Goal: Complete application form: Complete application form

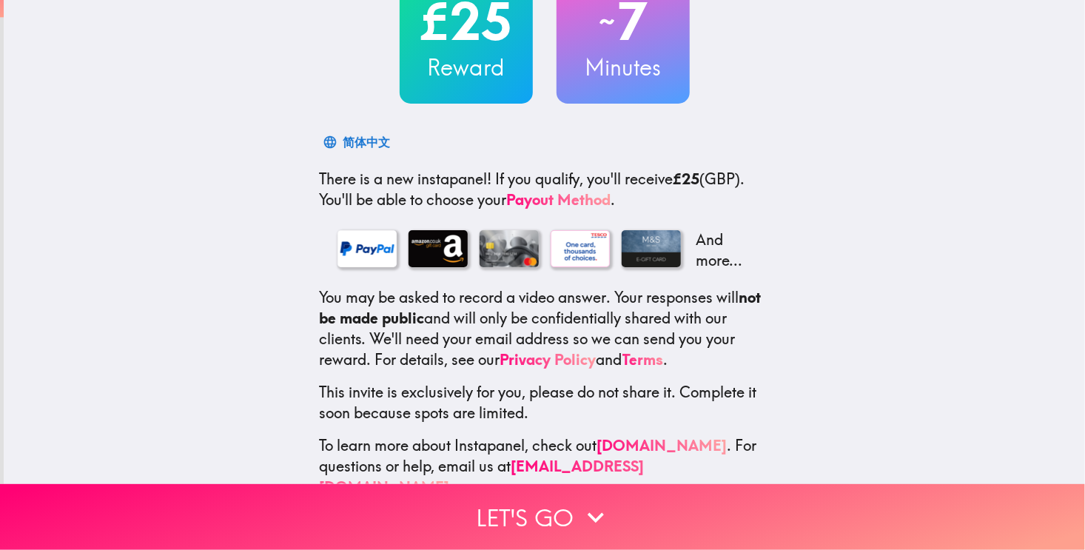
scroll to position [151, 0]
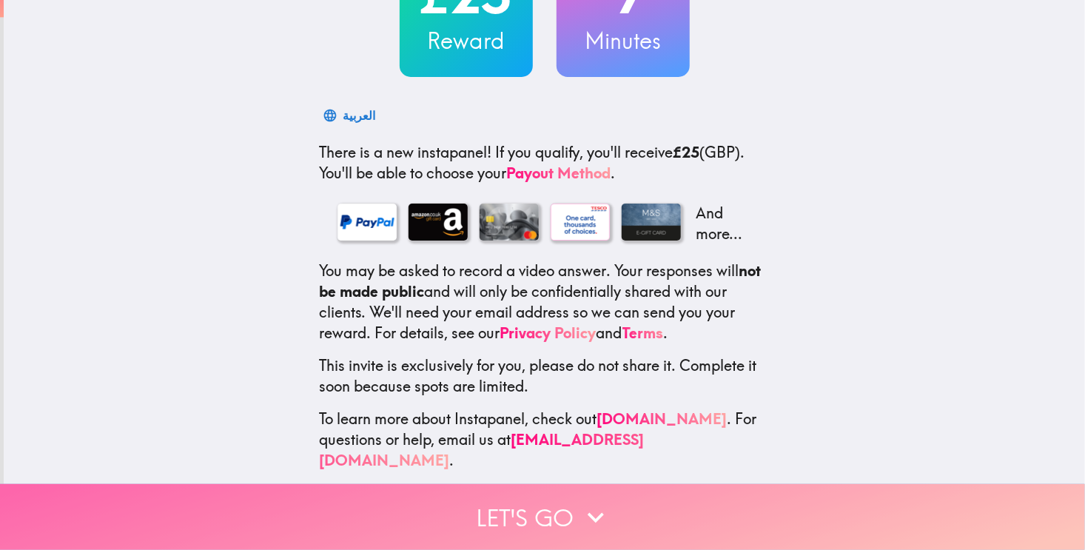
click at [545, 514] on button "Let's go" at bounding box center [542, 517] width 1085 height 66
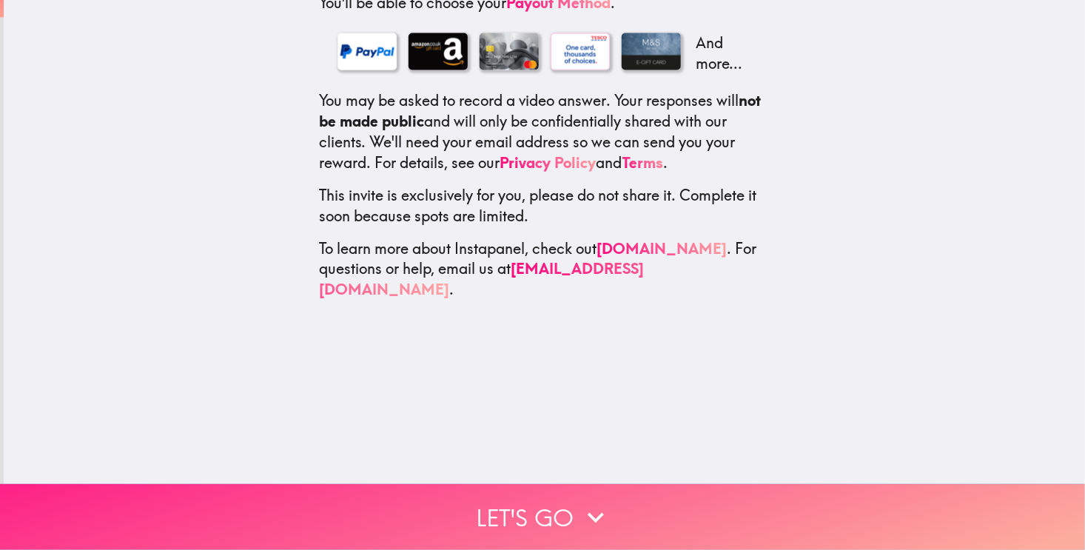
scroll to position [0, 0]
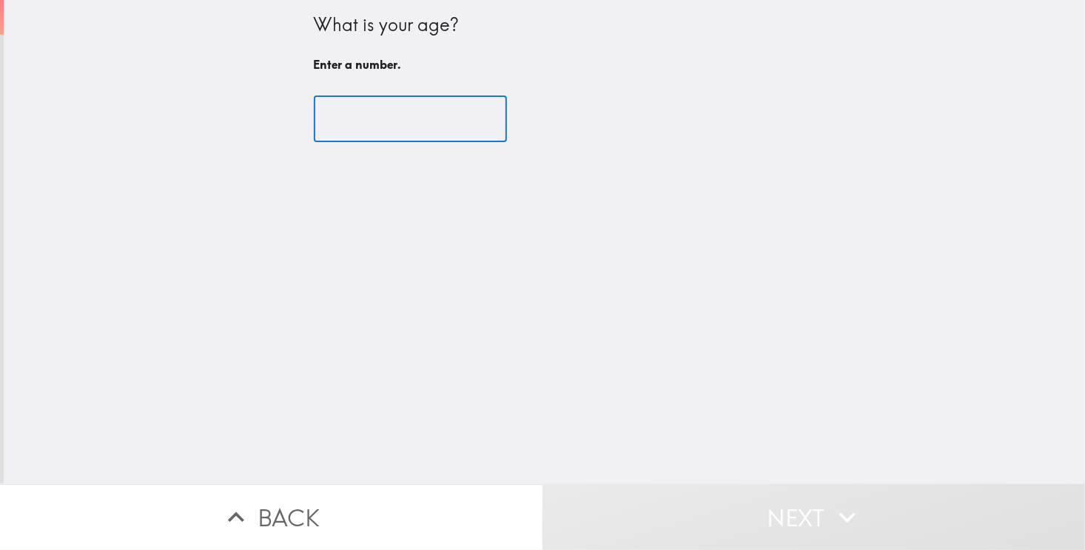
click at [370, 127] on input "number" at bounding box center [410, 119] width 193 height 46
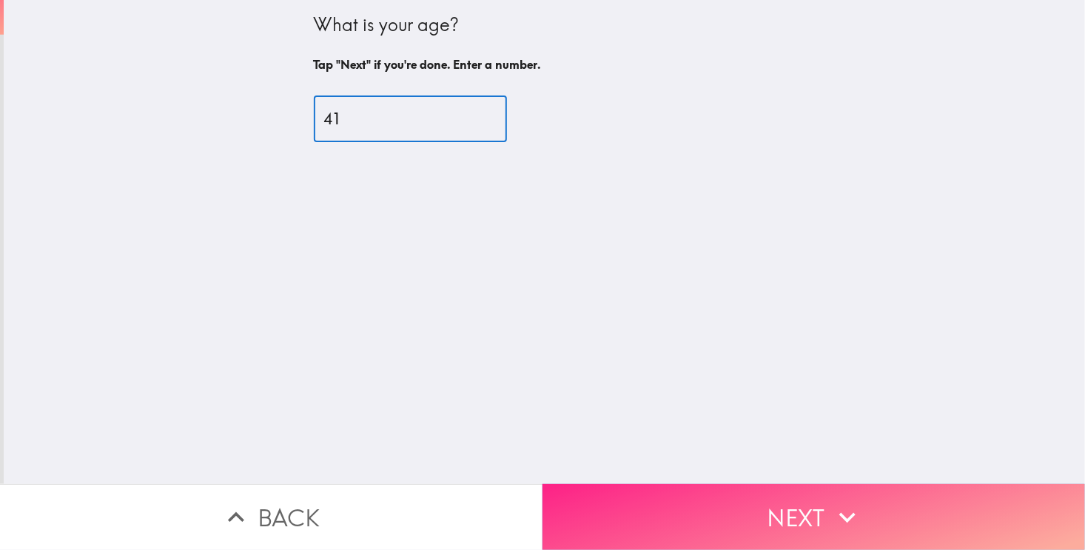
type input "41"
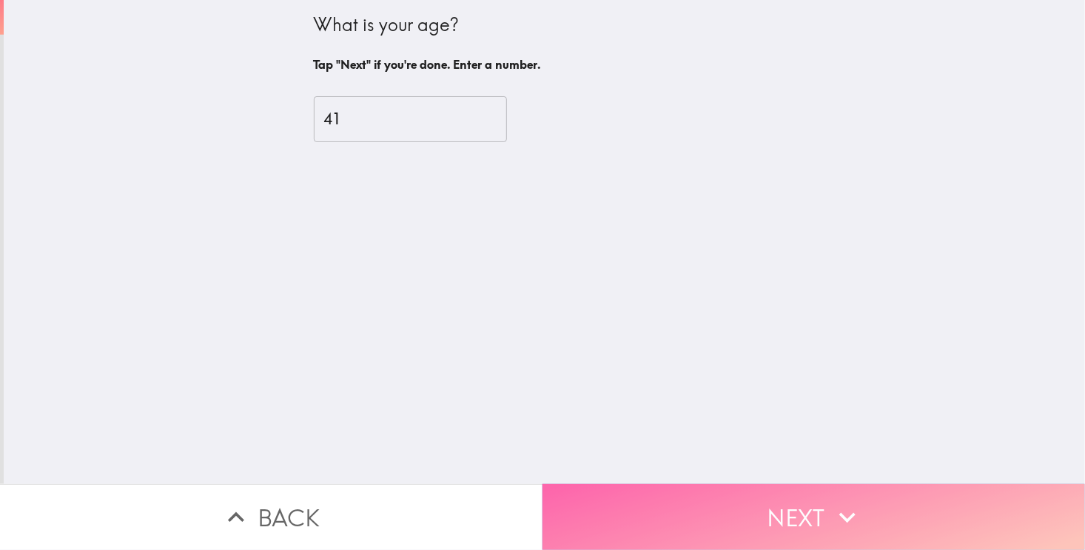
click at [799, 508] on button "Next" at bounding box center [813, 517] width 542 height 66
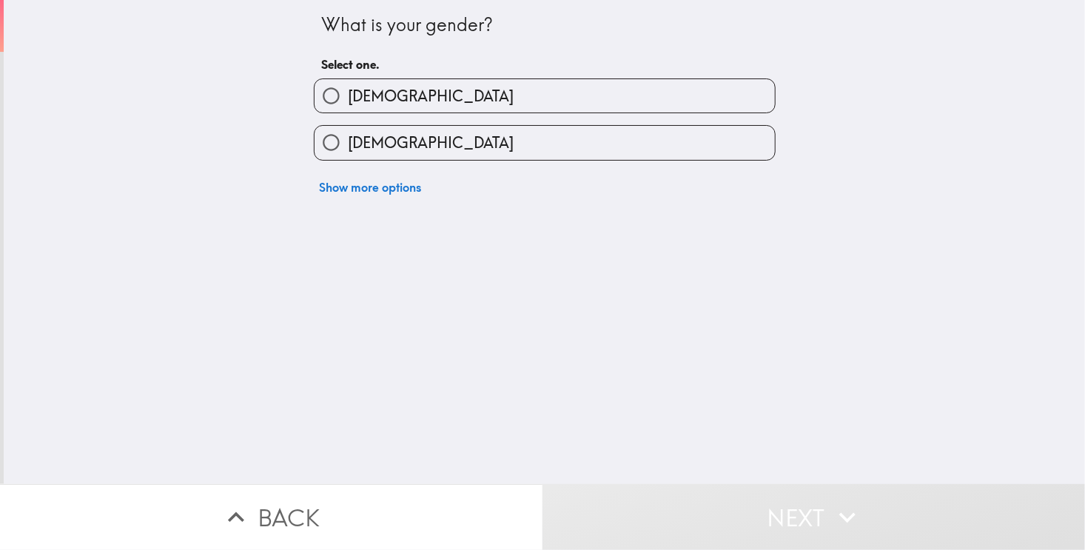
click at [488, 93] on label "[DEMOGRAPHIC_DATA]" at bounding box center [545, 95] width 460 height 33
click at [348, 93] on input "[DEMOGRAPHIC_DATA]" at bounding box center [331, 95] width 33 height 33
radio input "true"
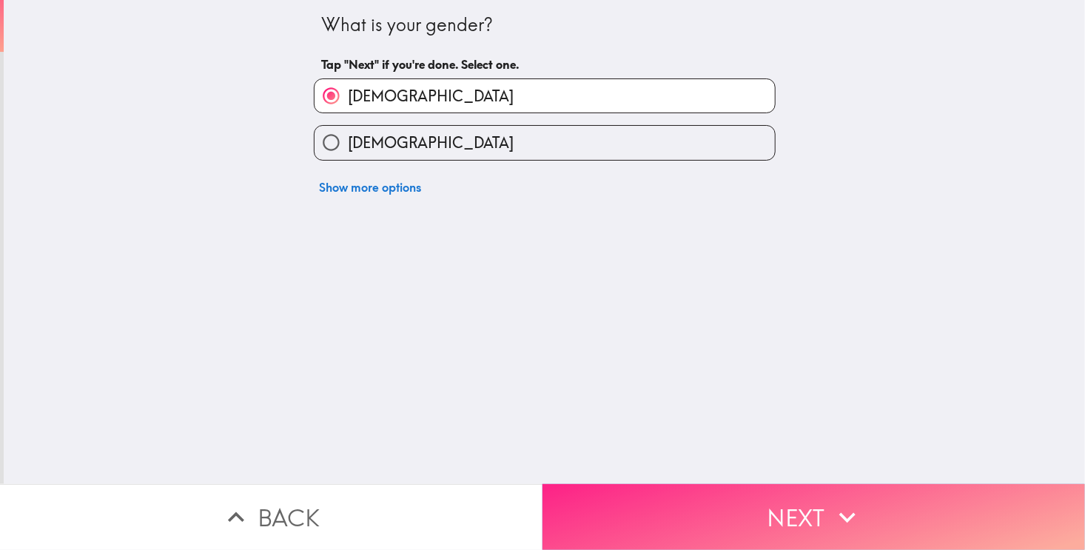
click at [686, 484] on button "Next" at bounding box center [813, 517] width 542 height 66
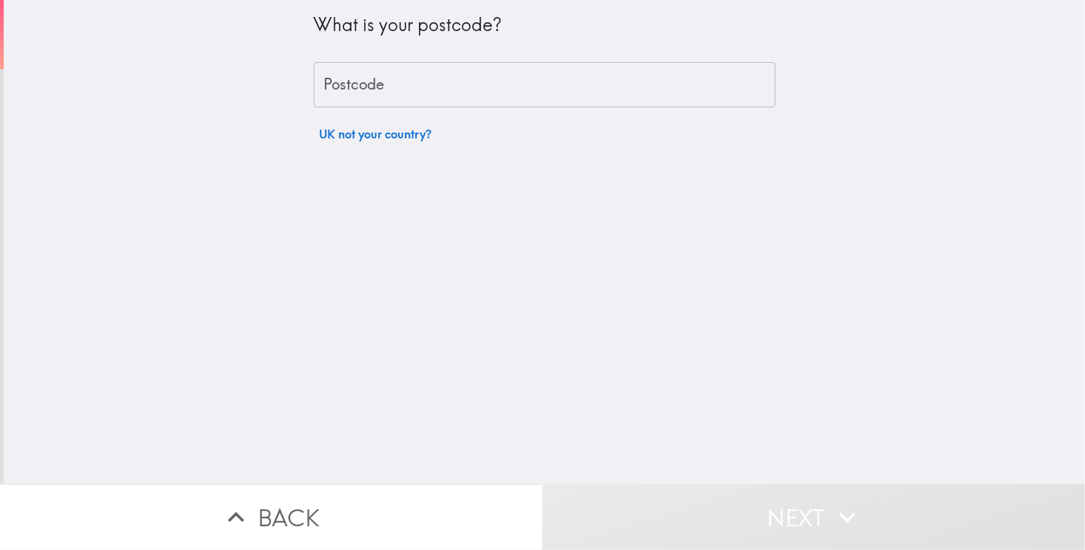
click at [464, 91] on input "Postcode" at bounding box center [545, 85] width 462 height 46
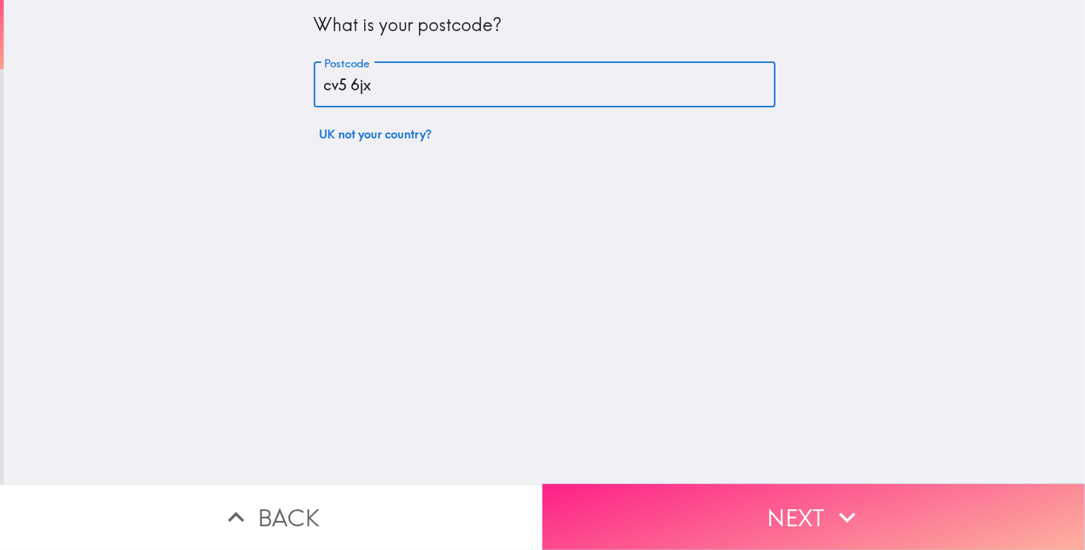
type input "cv5 6jx"
click at [771, 496] on button "Next" at bounding box center [813, 517] width 542 height 66
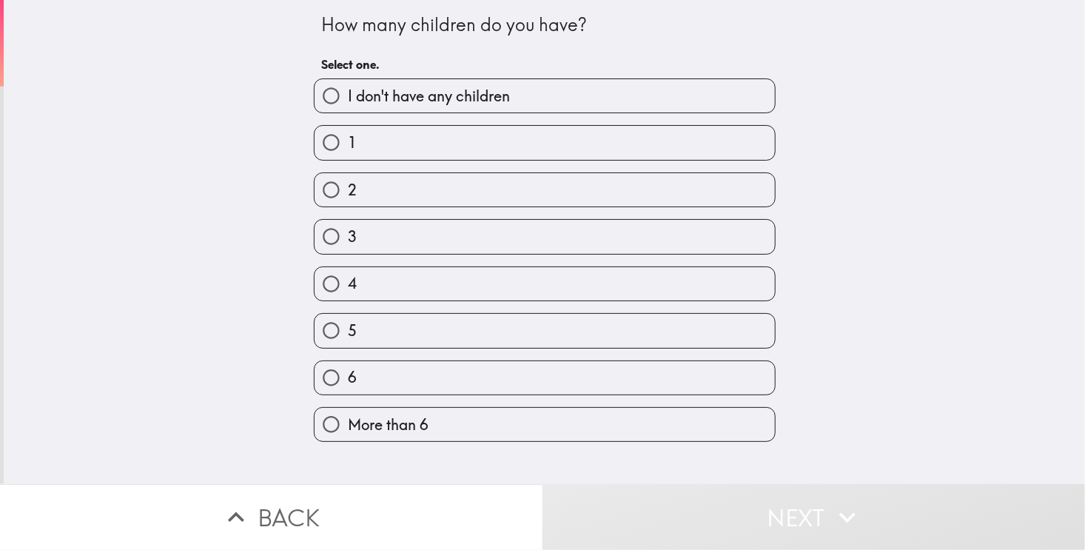
click at [485, 88] on span "I don't have any children" at bounding box center [429, 96] width 162 height 21
click at [348, 88] on input "I don't have any children" at bounding box center [331, 95] width 33 height 33
radio input "true"
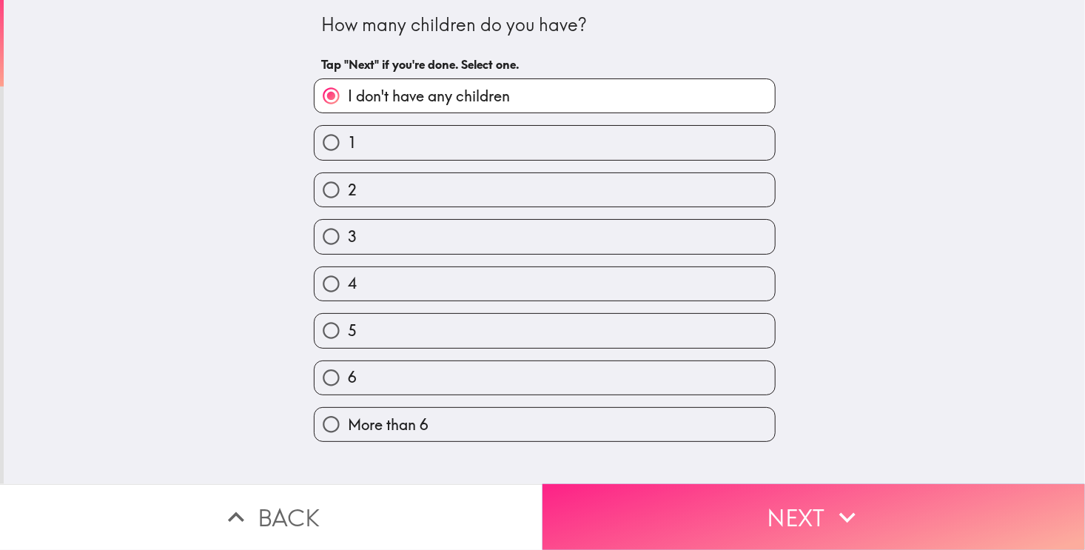
click at [682, 529] on button "Next" at bounding box center [813, 517] width 542 height 66
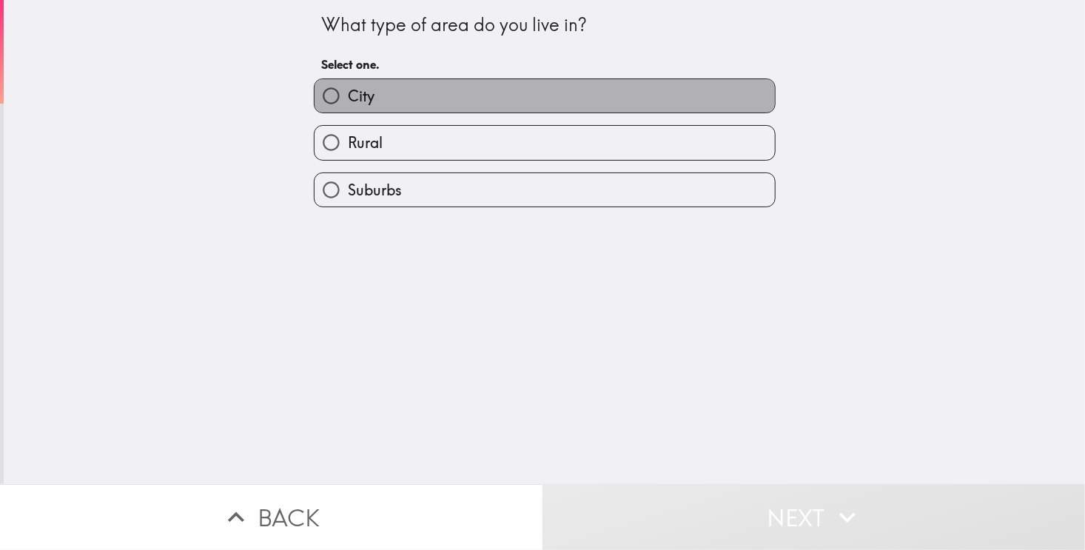
click at [543, 94] on label "City" at bounding box center [545, 95] width 460 height 33
click at [348, 94] on input "City" at bounding box center [331, 95] width 33 height 33
radio input "true"
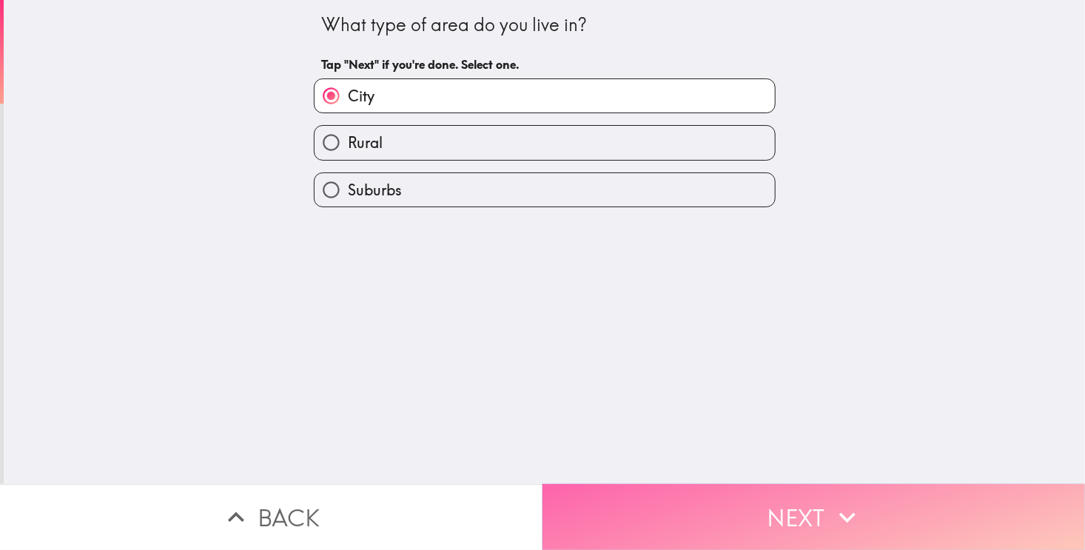
click at [719, 503] on button "Next" at bounding box center [813, 517] width 542 height 66
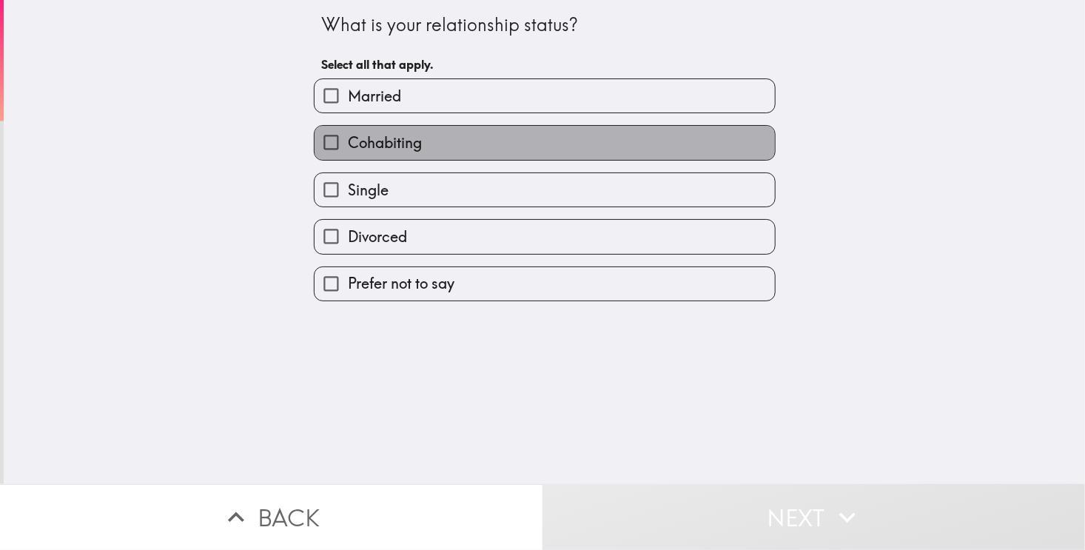
click at [468, 142] on label "Cohabiting" at bounding box center [545, 142] width 460 height 33
click at [348, 142] on input "Cohabiting" at bounding box center [331, 142] width 33 height 33
checkbox input "true"
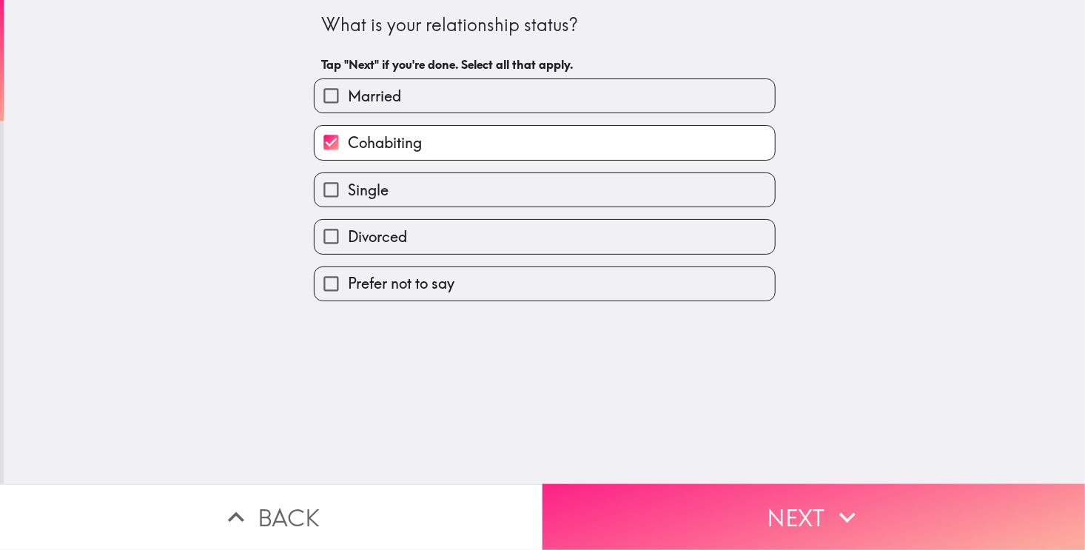
click at [702, 502] on button "Next" at bounding box center [813, 517] width 542 height 66
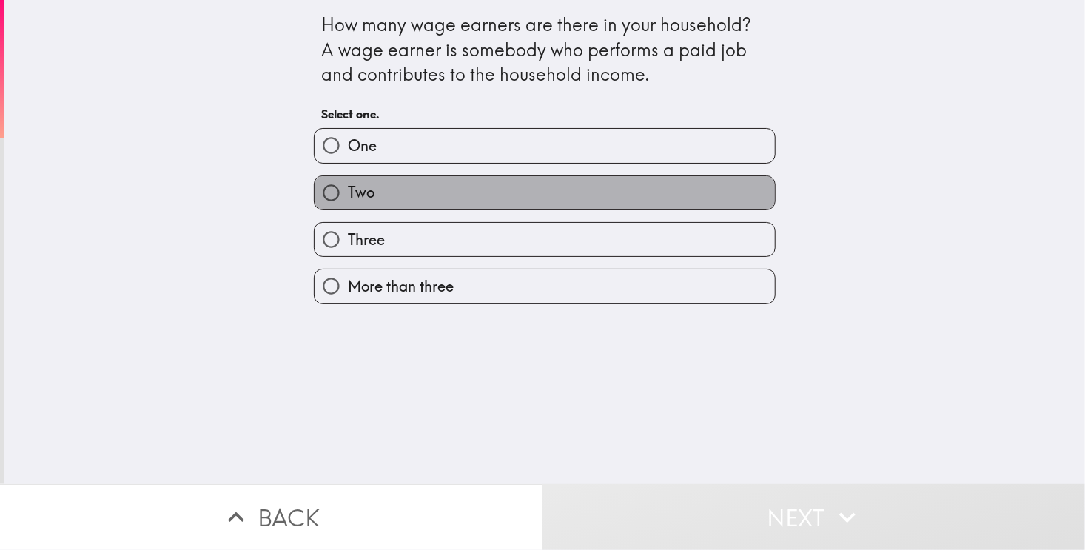
click at [470, 202] on label "Two" at bounding box center [545, 192] width 460 height 33
click at [348, 202] on input "Two" at bounding box center [331, 192] width 33 height 33
radio input "true"
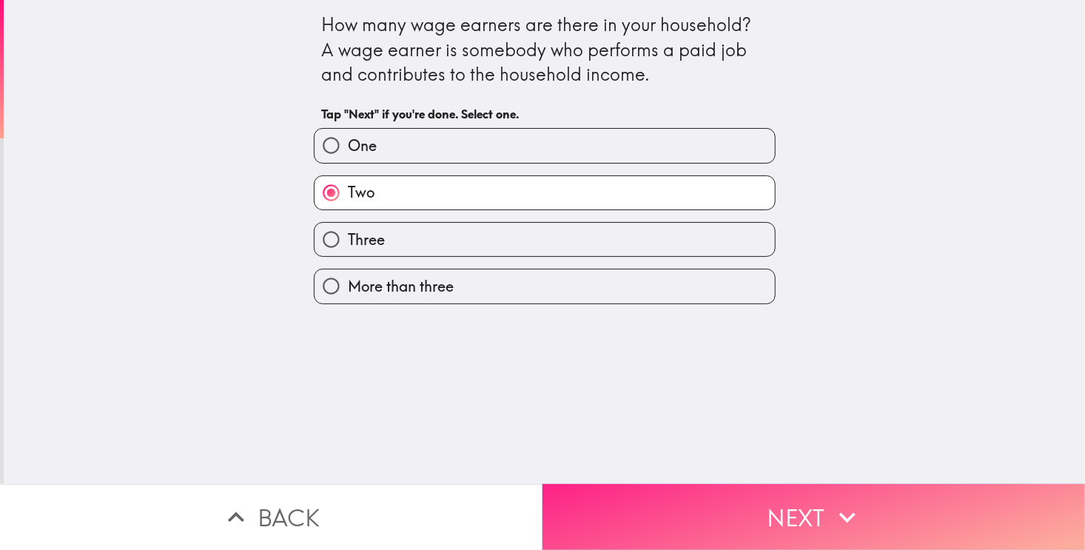
click at [680, 503] on button "Next" at bounding box center [813, 517] width 542 height 66
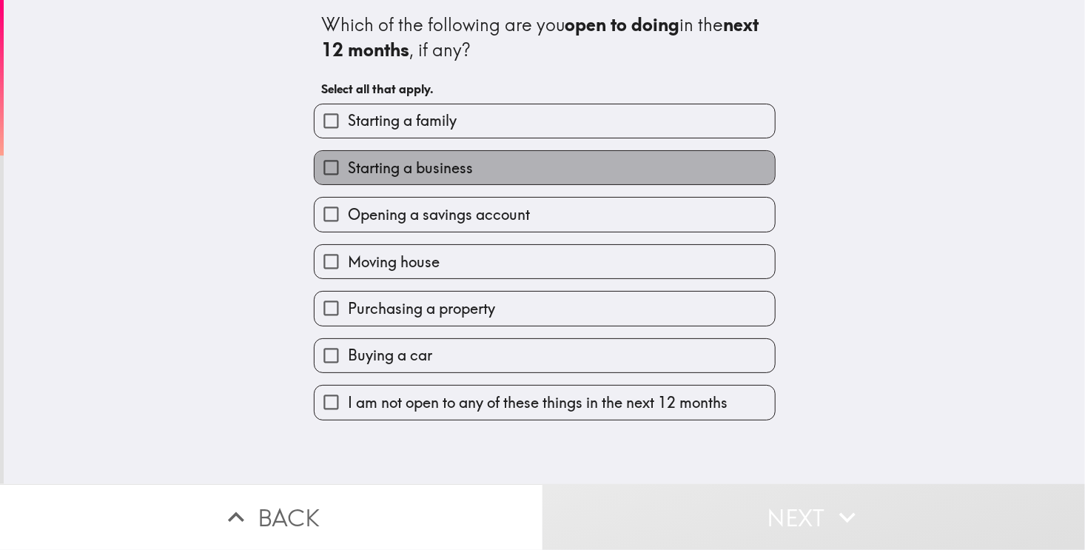
click at [440, 162] on span "Starting a business" at bounding box center [410, 168] width 125 height 21
click at [348, 162] on input "Starting a business" at bounding box center [331, 167] width 33 height 33
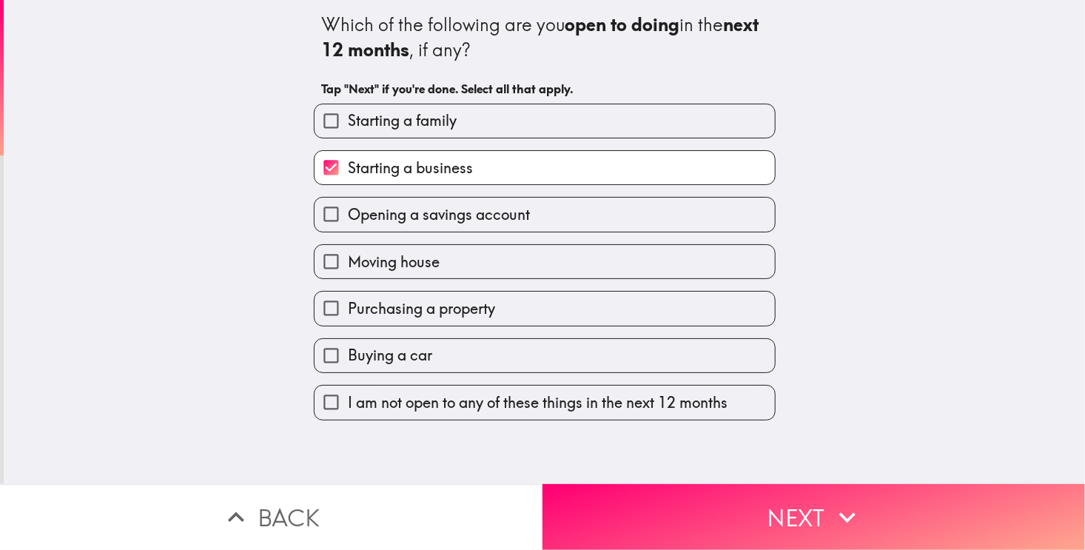
click at [450, 166] on span "Starting a business" at bounding box center [410, 168] width 125 height 21
click at [348, 166] on input "Starting a business" at bounding box center [331, 167] width 33 height 33
checkbox input "false"
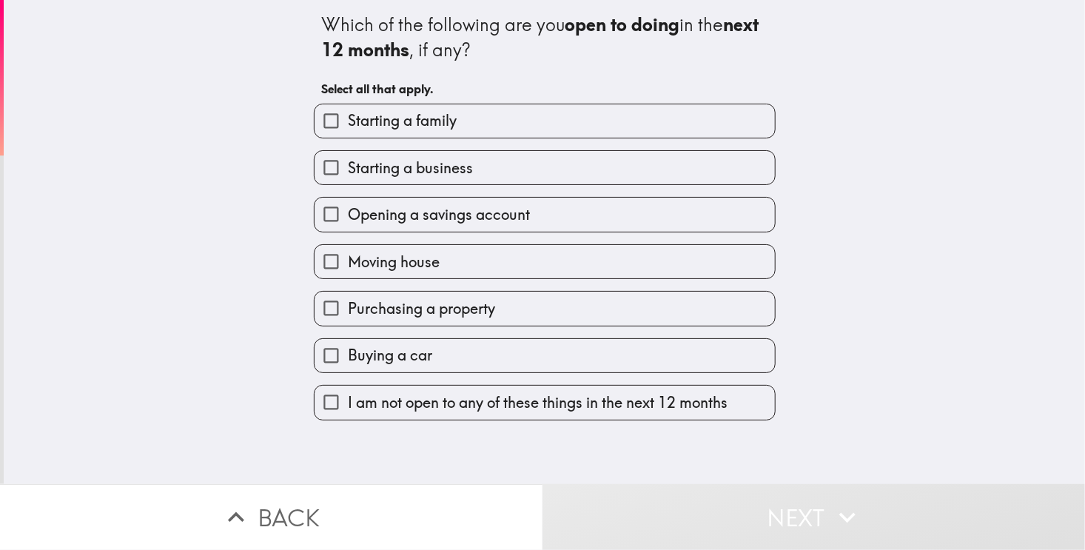
click at [454, 207] on span "Opening a savings account" at bounding box center [439, 214] width 182 height 21
click at [348, 207] on input "Opening a savings account" at bounding box center [331, 214] width 33 height 33
checkbox input "true"
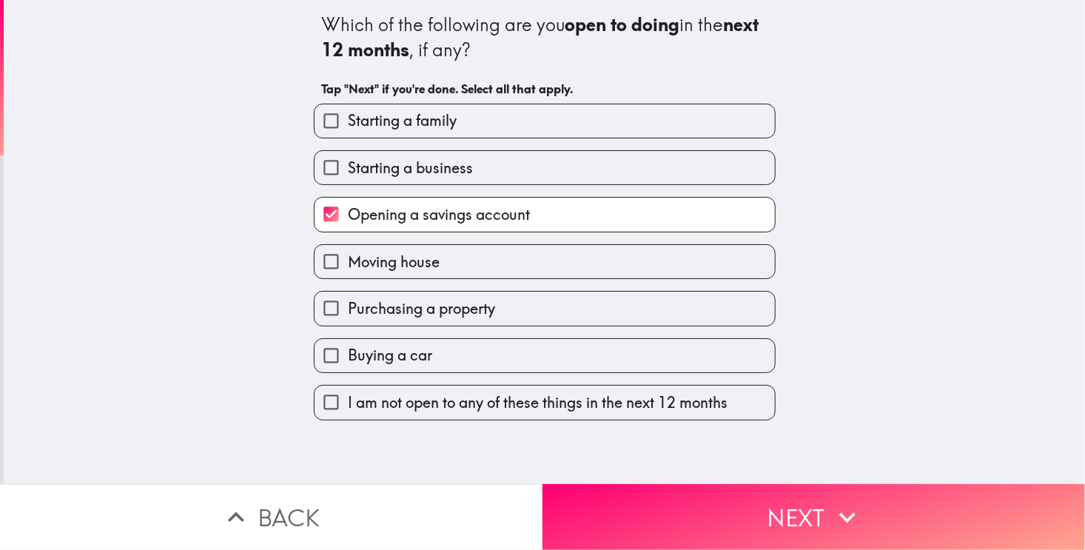
click at [442, 263] on label "Moving house" at bounding box center [545, 261] width 460 height 33
click at [348, 263] on input "Moving house" at bounding box center [331, 261] width 33 height 33
checkbox input "true"
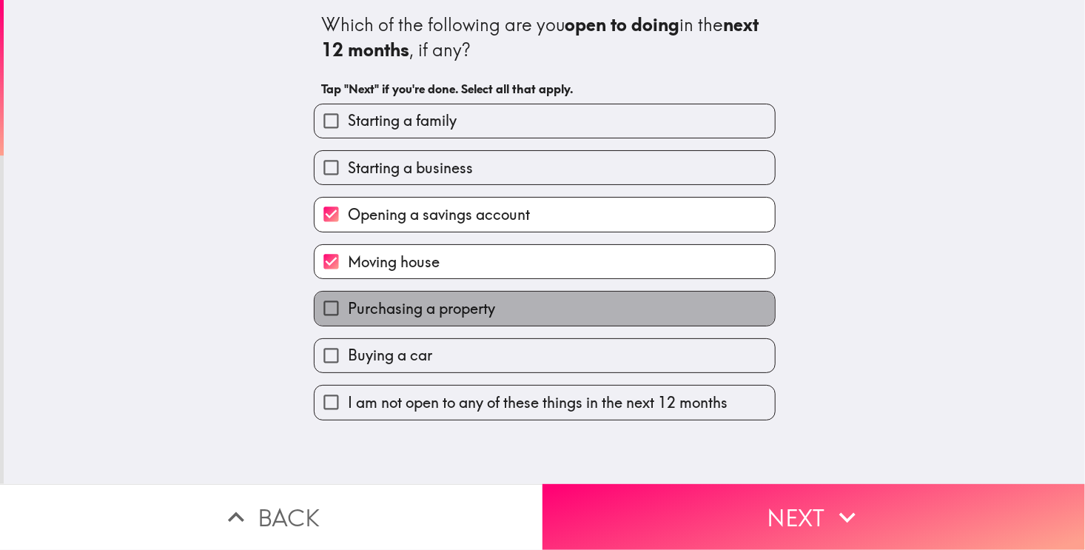
click at [456, 306] on span "Purchasing a property" at bounding box center [421, 308] width 147 height 21
click at [348, 306] on input "Purchasing a property" at bounding box center [331, 308] width 33 height 33
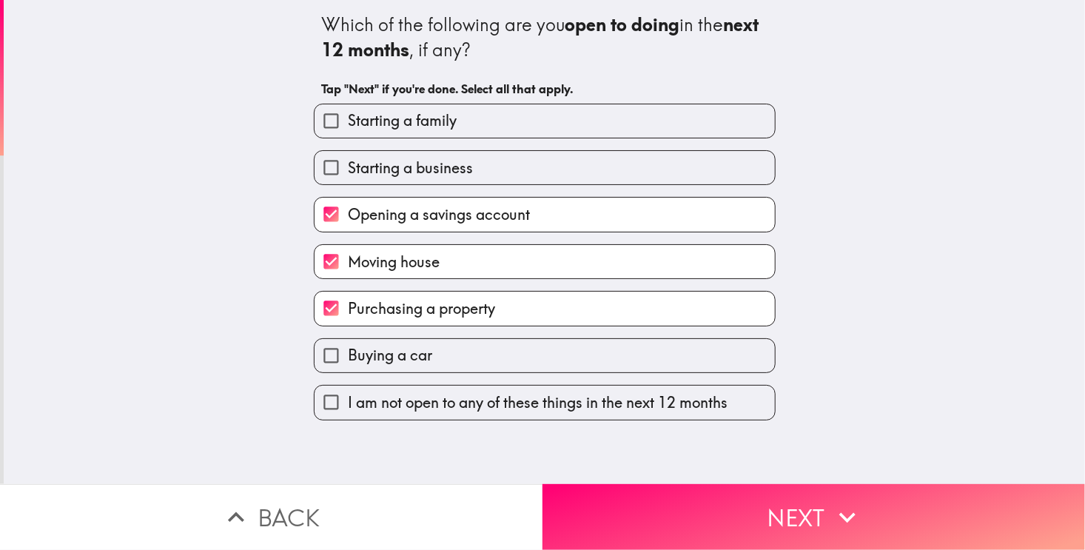
click at [471, 302] on span "Purchasing a property" at bounding box center [421, 308] width 147 height 21
click at [348, 302] on input "Purchasing a property" at bounding box center [331, 308] width 33 height 33
checkbox input "false"
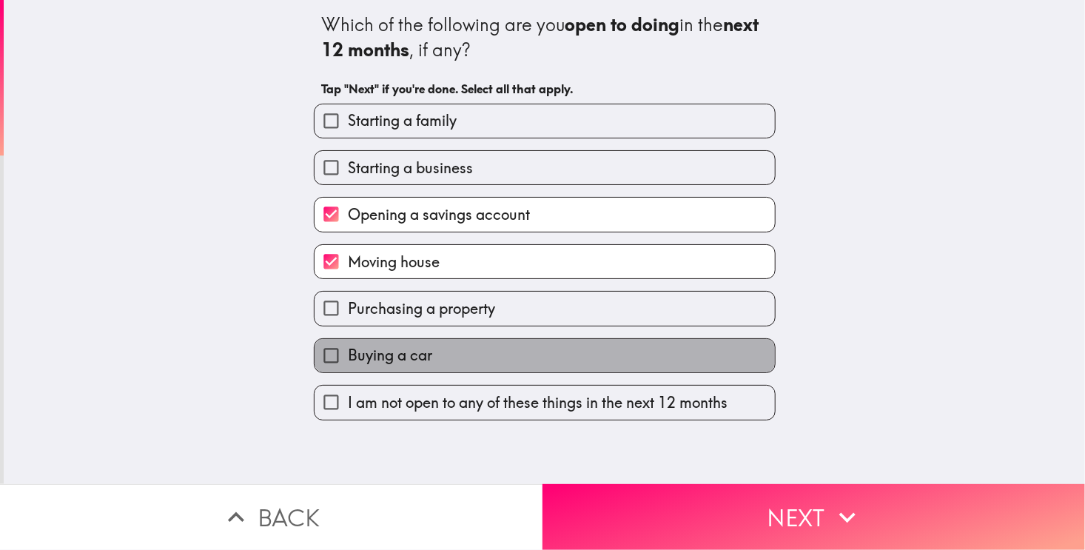
click at [456, 348] on label "Buying a car" at bounding box center [545, 355] width 460 height 33
click at [348, 348] on input "Buying a car" at bounding box center [331, 355] width 33 height 33
checkbox input "true"
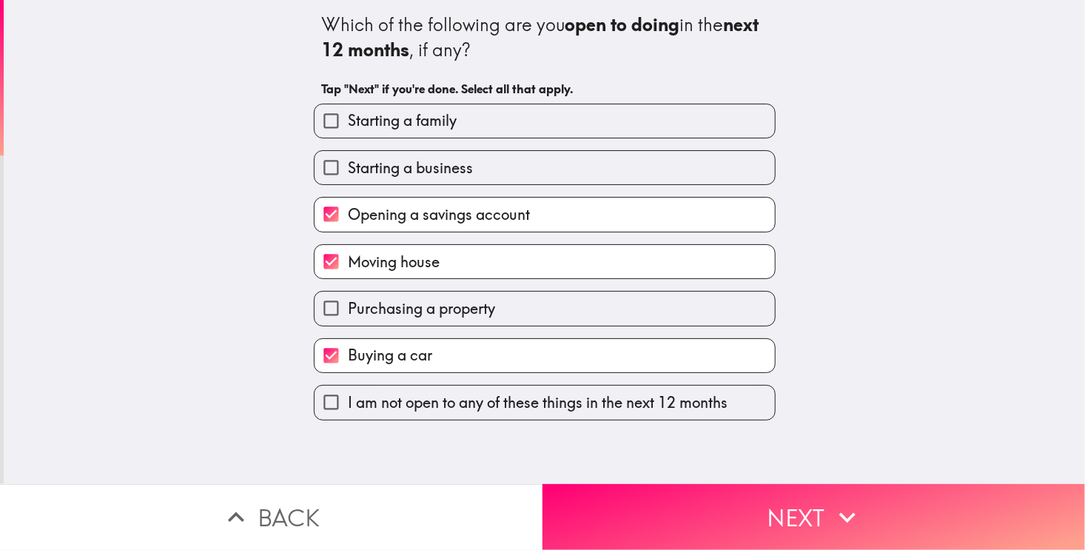
click at [385, 307] on span "Purchasing a property" at bounding box center [421, 308] width 147 height 21
click at [348, 307] on input "Purchasing a property" at bounding box center [331, 308] width 33 height 33
checkbox input "true"
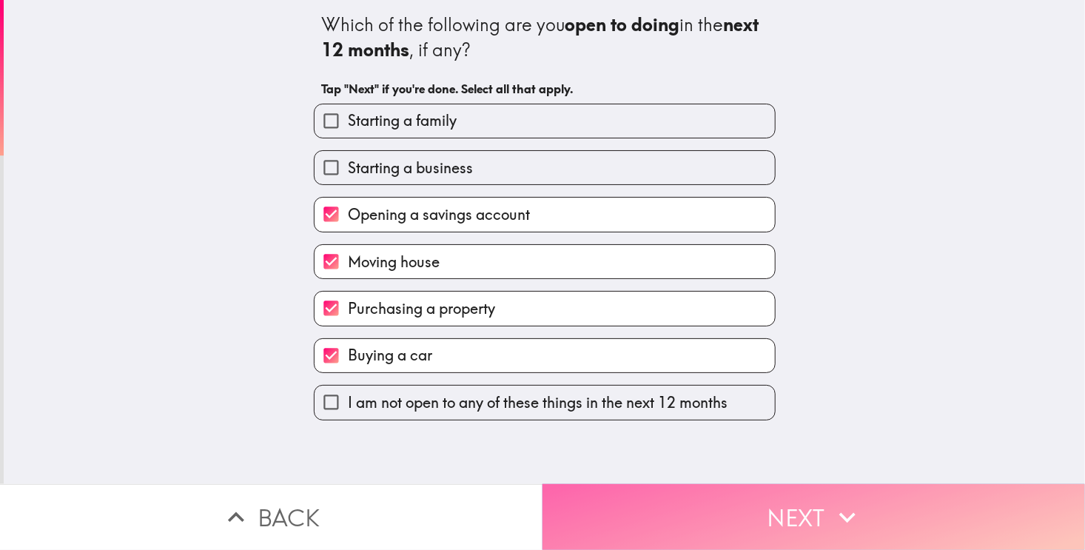
click at [802, 528] on button "Next" at bounding box center [813, 517] width 542 height 66
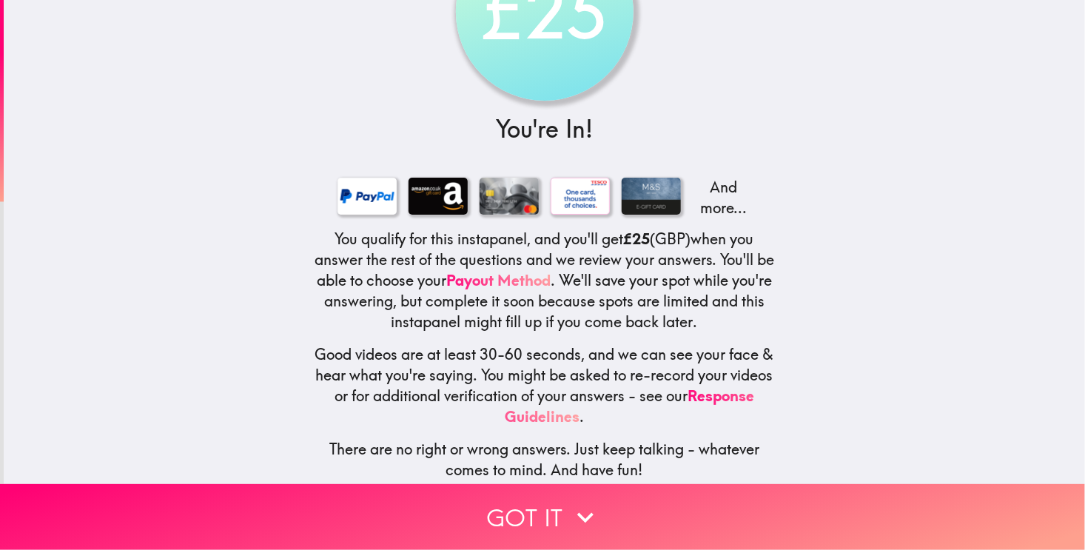
scroll to position [119, 0]
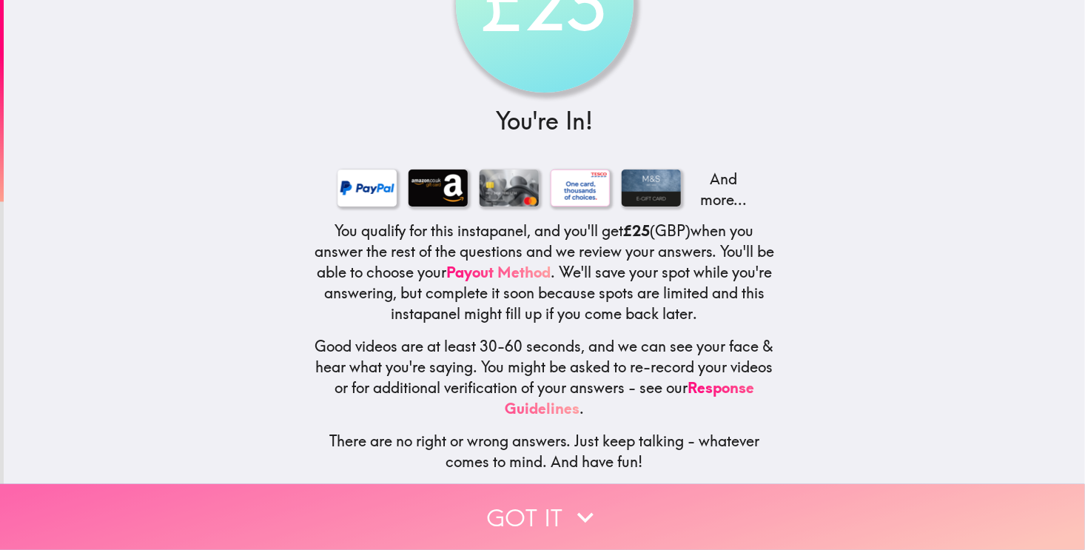
click at [571, 505] on icon "button" at bounding box center [585, 517] width 33 height 33
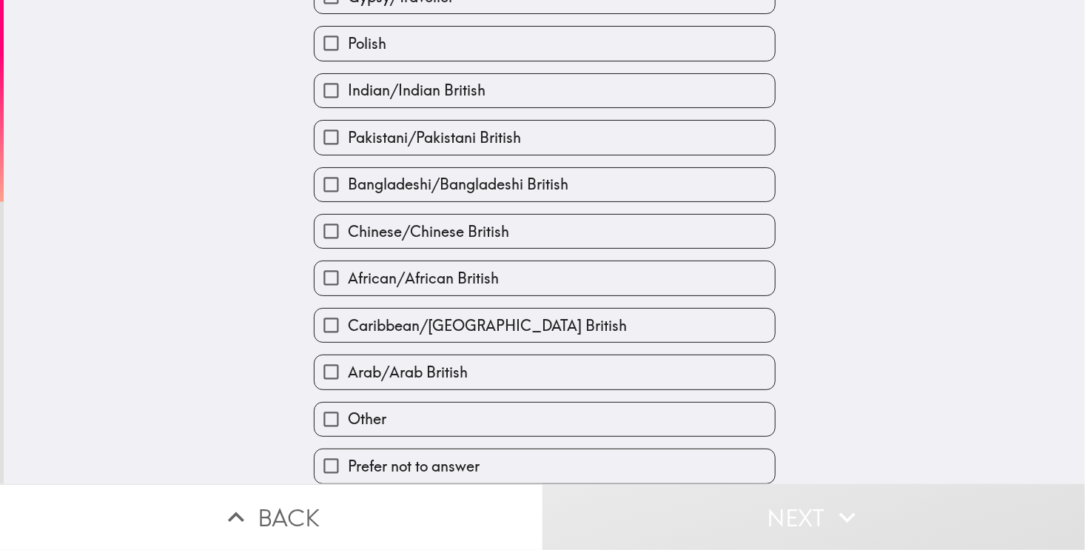
scroll to position [0, 0]
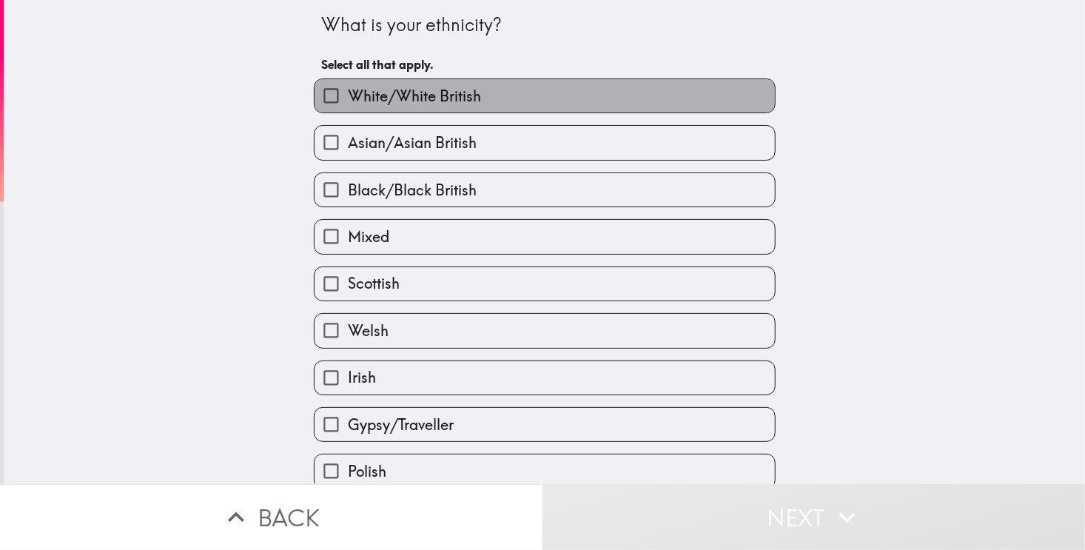
click at [496, 94] on label "White/White British" at bounding box center [545, 95] width 460 height 33
click at [348, 94] on input "White/White British" at bounding box center [331, 95] width 33 height 33
checkbox input "true"
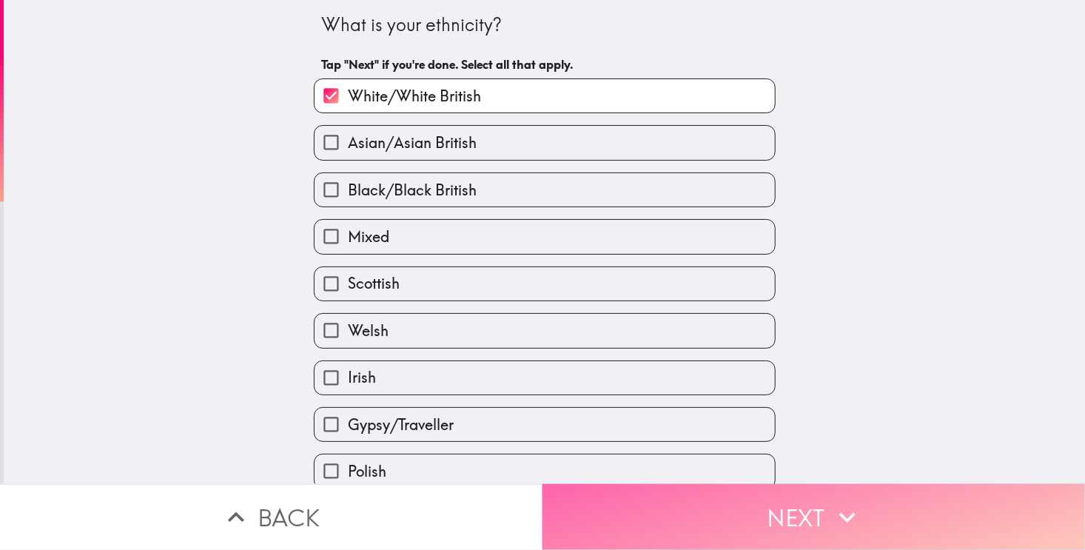
click at [702, 526] on button "Next" at bounding box center [813, 517] width 542 height 66
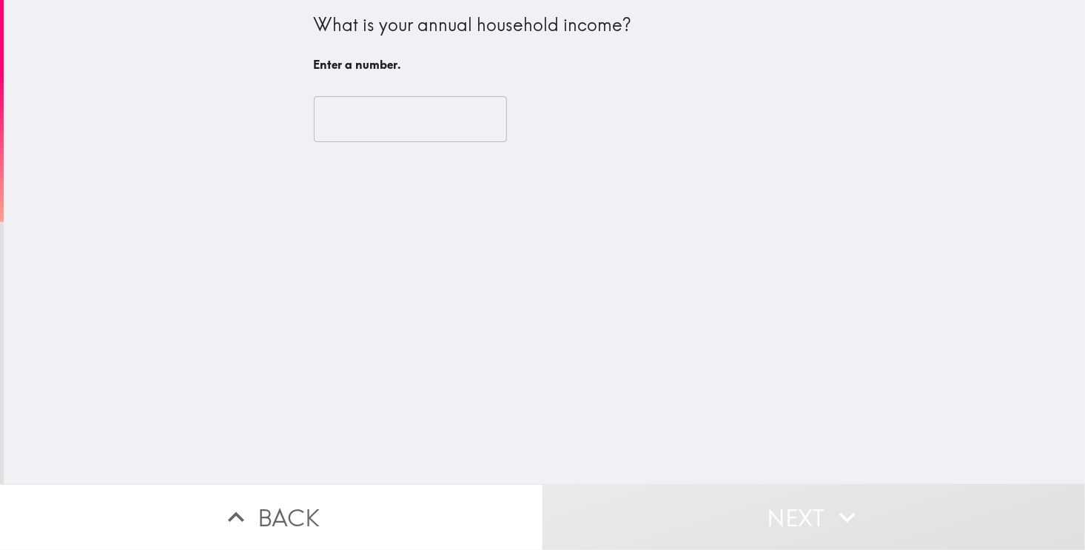
click at [427, 130] on input "number" at bounding box center [410, 119] width 193 height 46
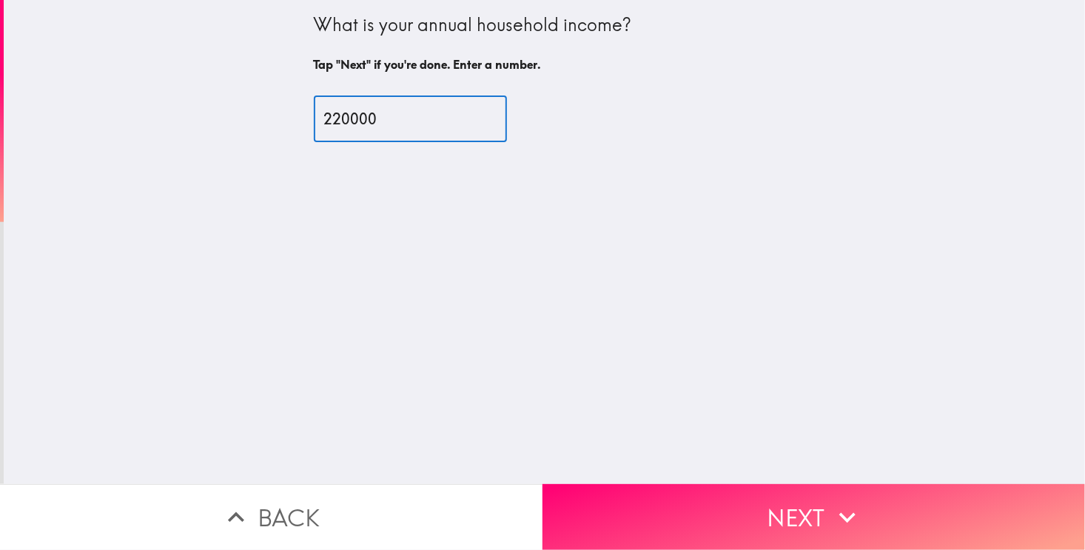
click at [339, 115] on input "220000" at bounding box center [410, 119] width 193 height 46
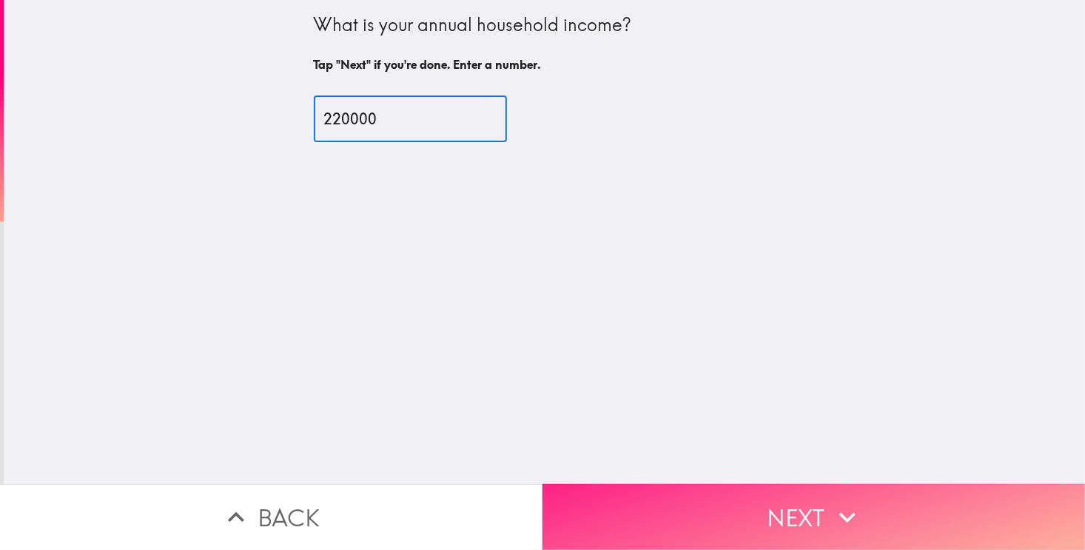
type input "220000"
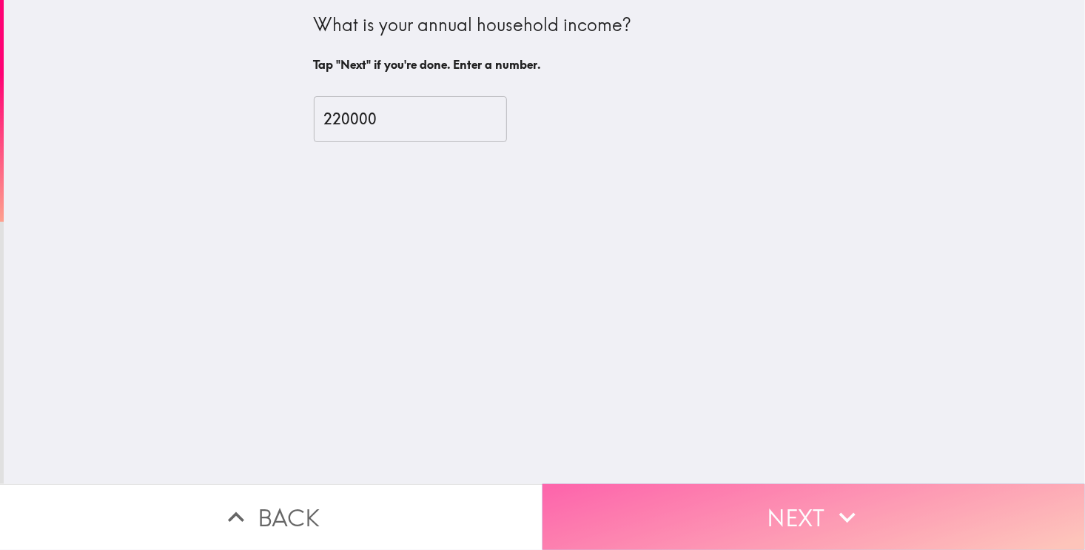
click at [793, 509] on button "Next" at bounding box center [813, 517] width 542 height 66
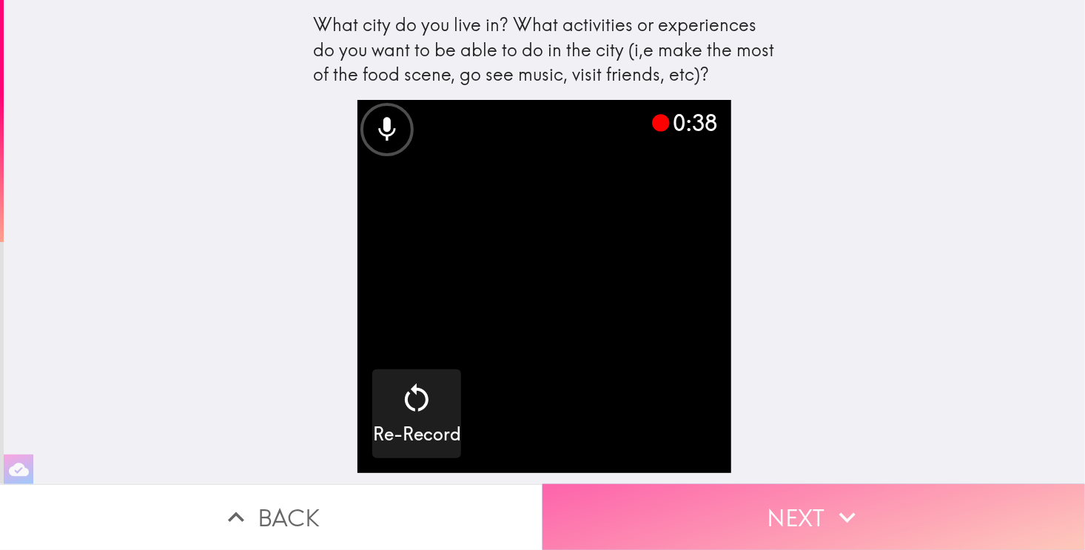
click at [780, 494] on button "Next" at bounding box center [813, 517] width 542 height 66
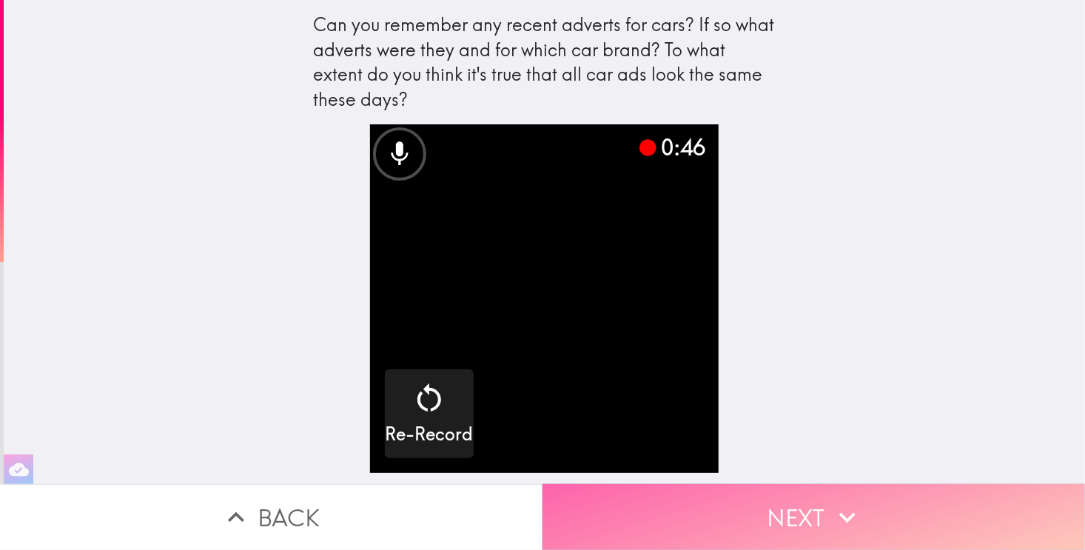
click at [792, 510] on button "Next" at bounding box center [813, 517] width 542 height 66
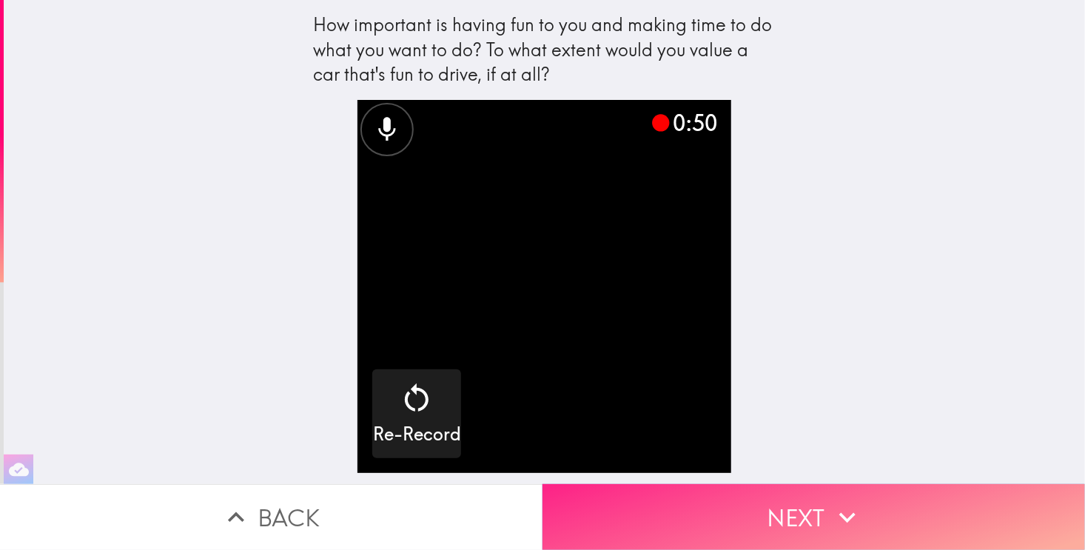
click at [790, 511] on button "Next" at bounding box center [813, 517] width 542 height 66
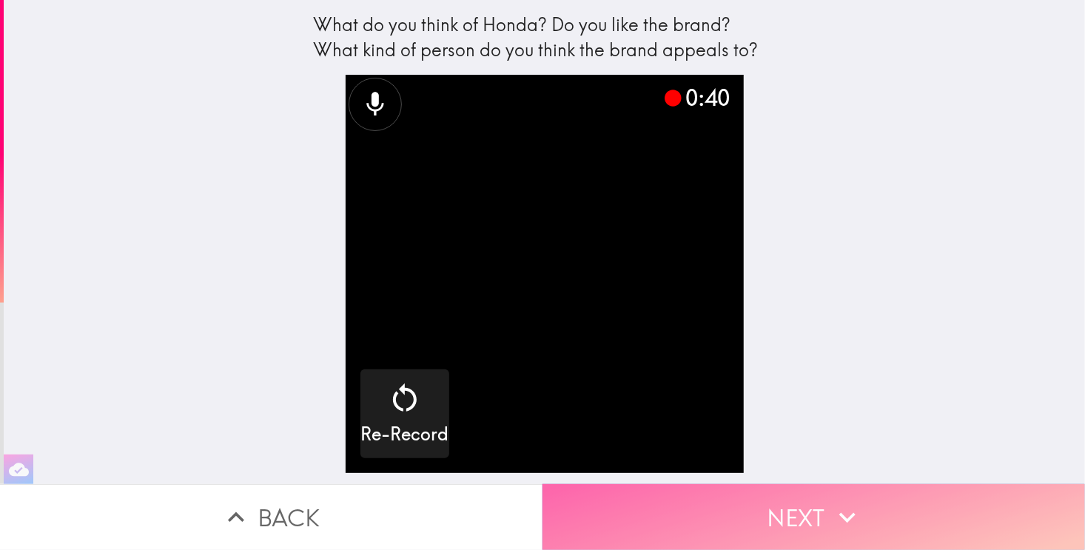
click at [844, 512] on icon "button" at bounding box center [847, 517] width 16 height 10
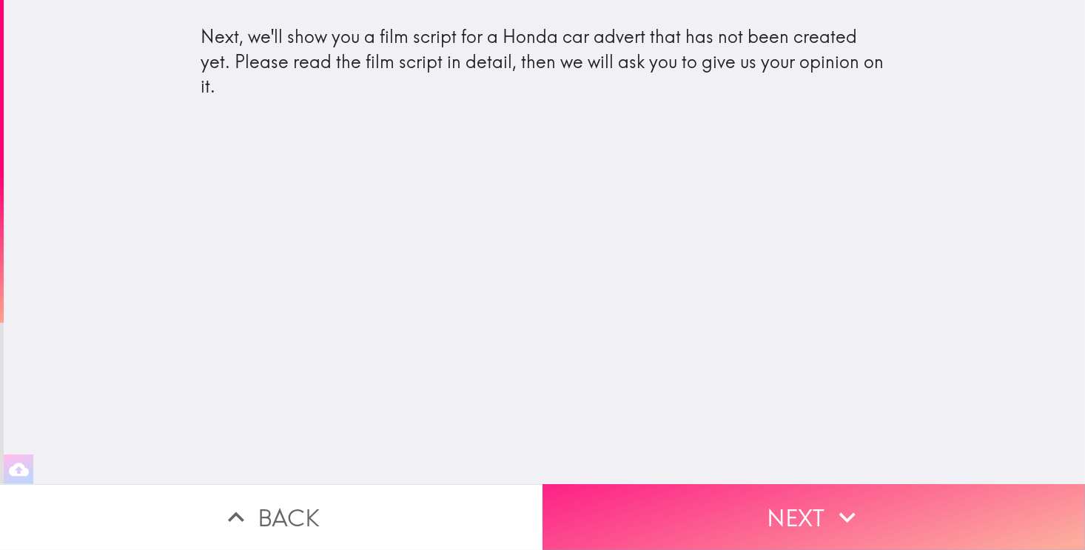
click at [761, 500] on button "Next" at bounding box center [813, 517] width 542 height 66
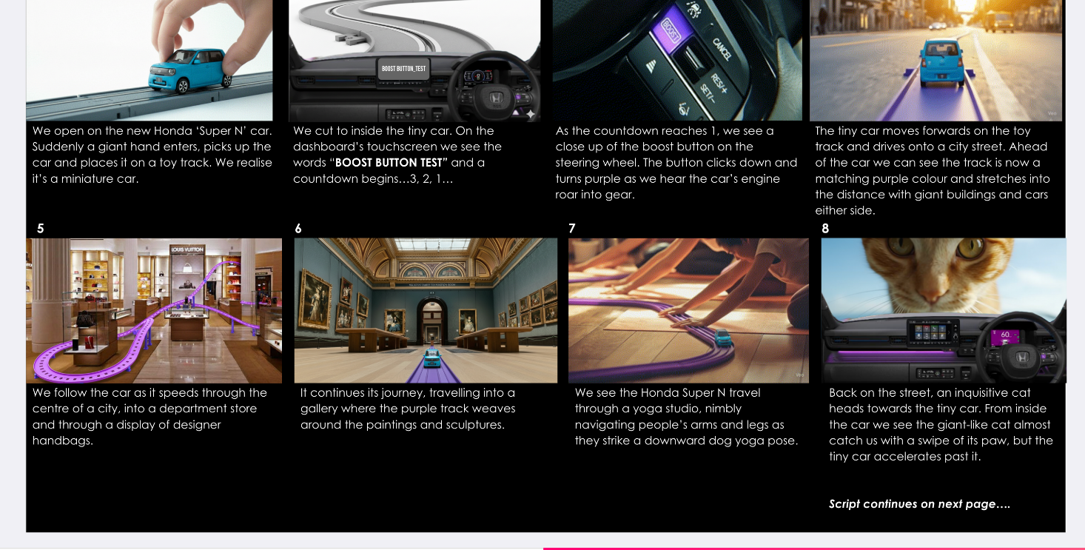
scroll to position [0, 6]
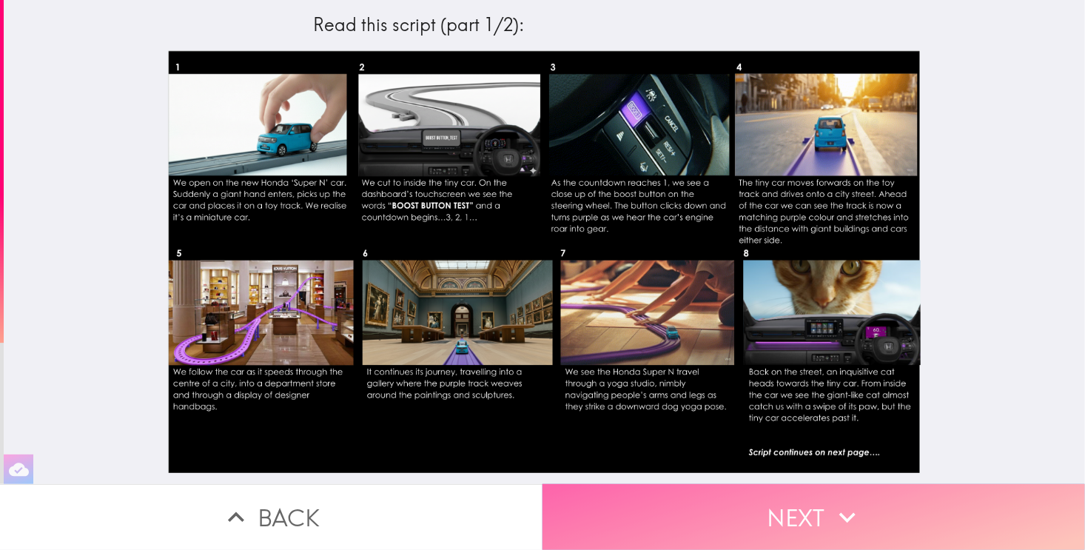
click at [805, 519] on button "Next" at bounding box center [813, 517] width 542 height 66
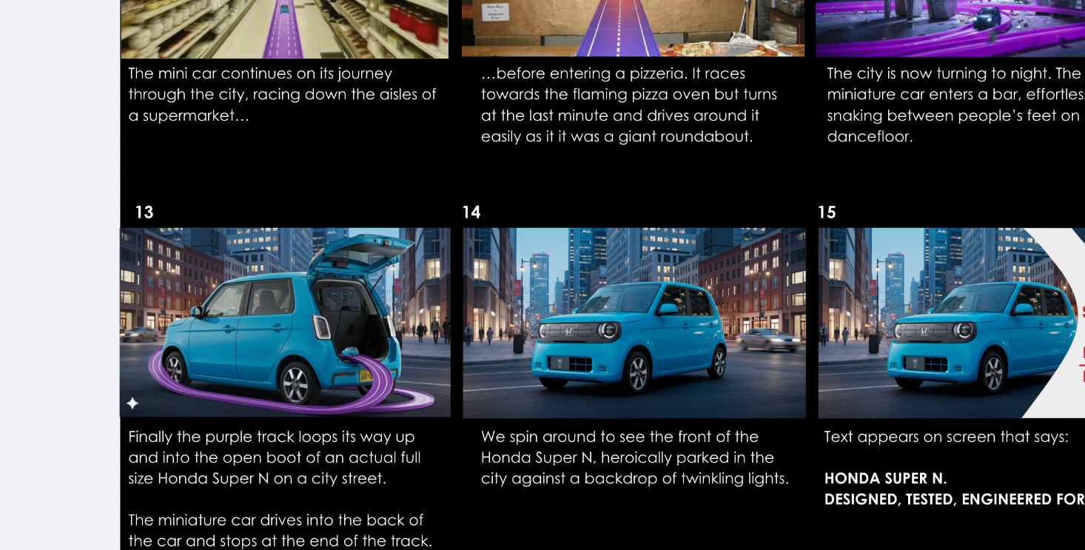
scroll to position [0, 6]
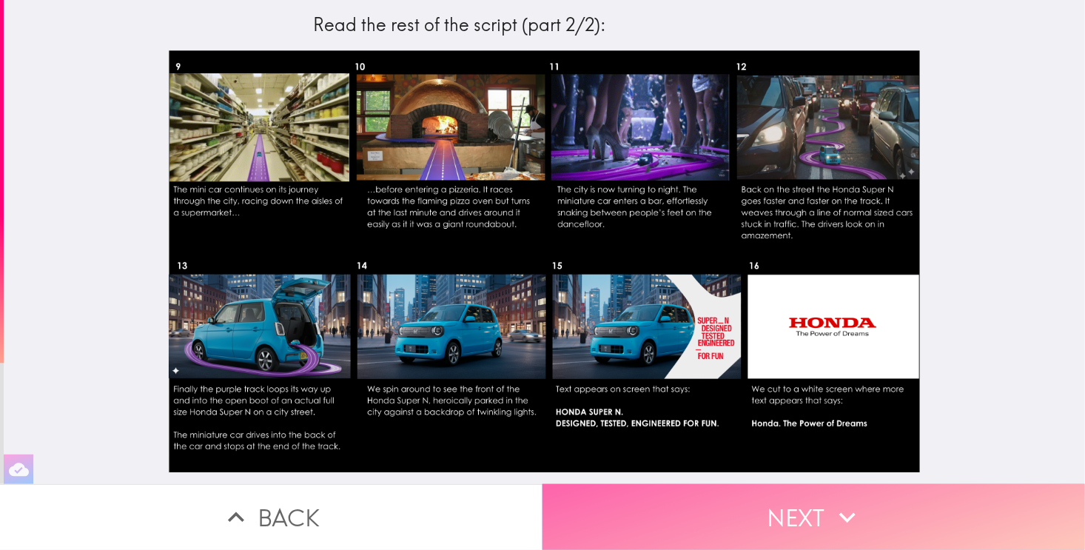
click at [816, 491] on button "Next" at bounding box center [813, 517] width 542 height 66
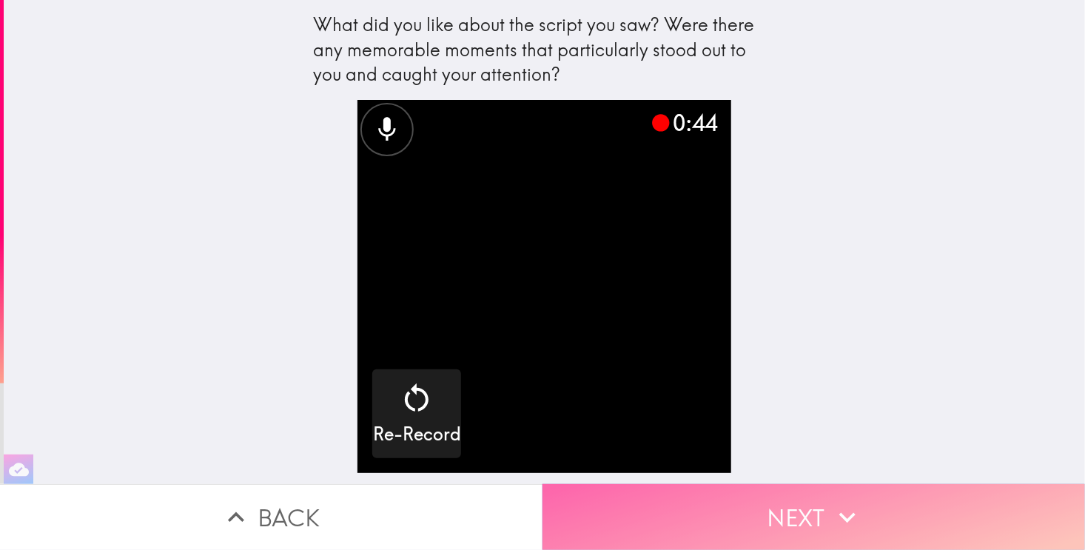
click at [839, 512] on icon "button" at bounding box center [847, 517] width 16 height 10
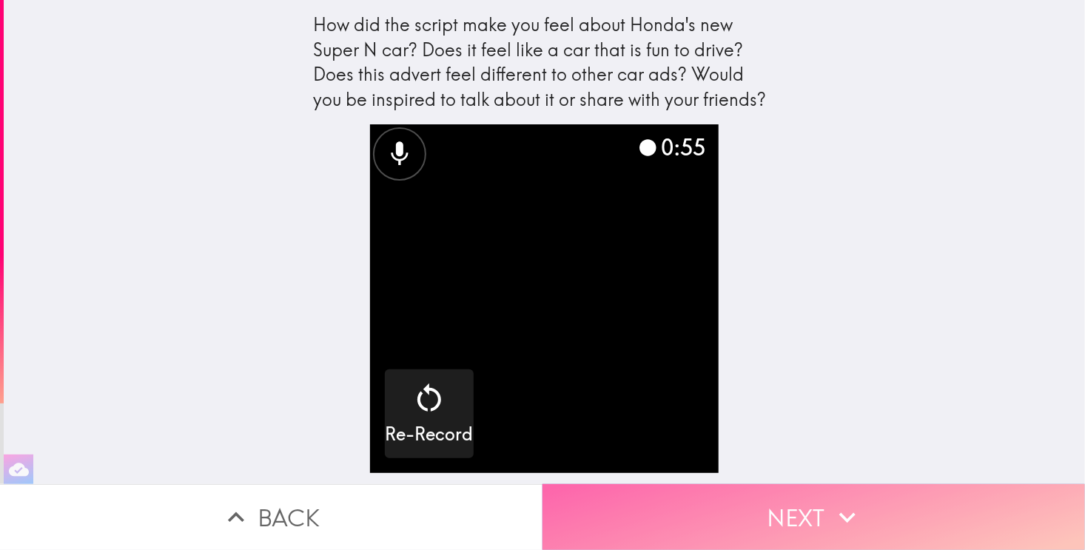
click at [853, 520] on button "Next" at bounding box center [813, 517] width 542 height 66
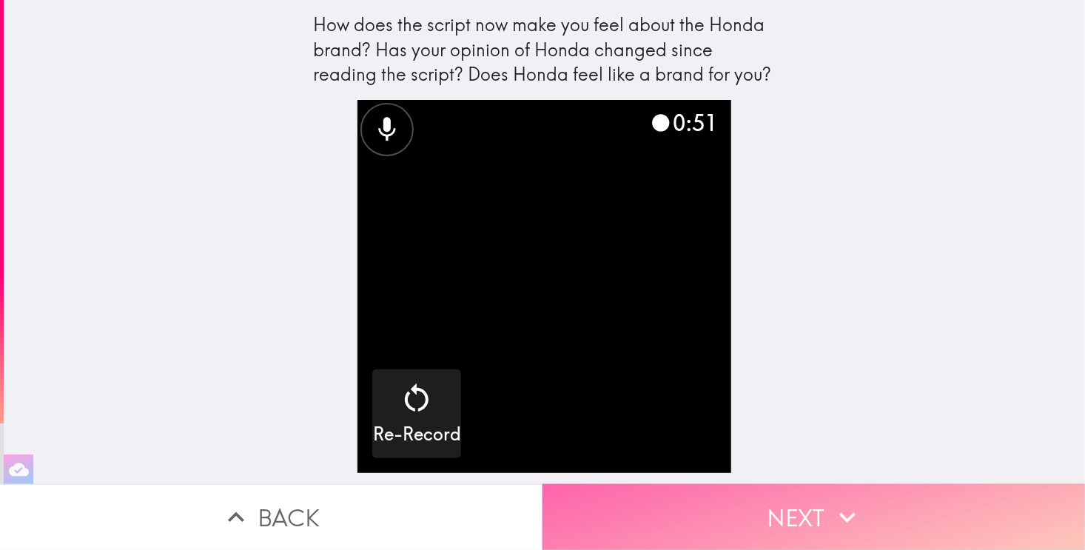
click at [810, 502] on button "Next" at bounding box center [813, 517] width 542 height 66
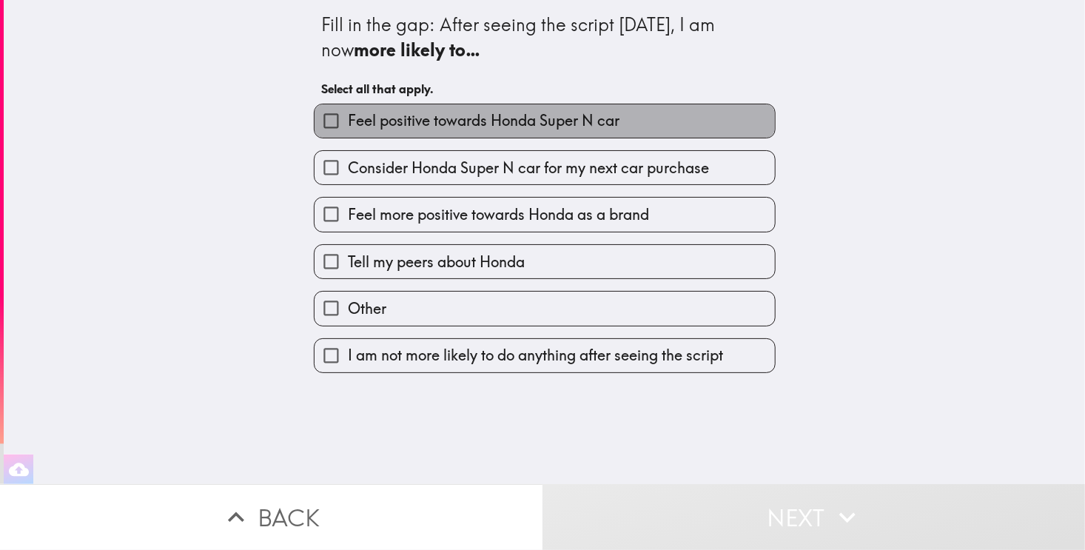
click at [555, 125] on span "Feel positive towards Honda Super N car" at bounding box center [484, 120] width 272 height 21
click at [348, 125] on input "Feel positive towards Honda Super N car" at bounding box center [331, 120] width 33 height 33
checkbox input "true"
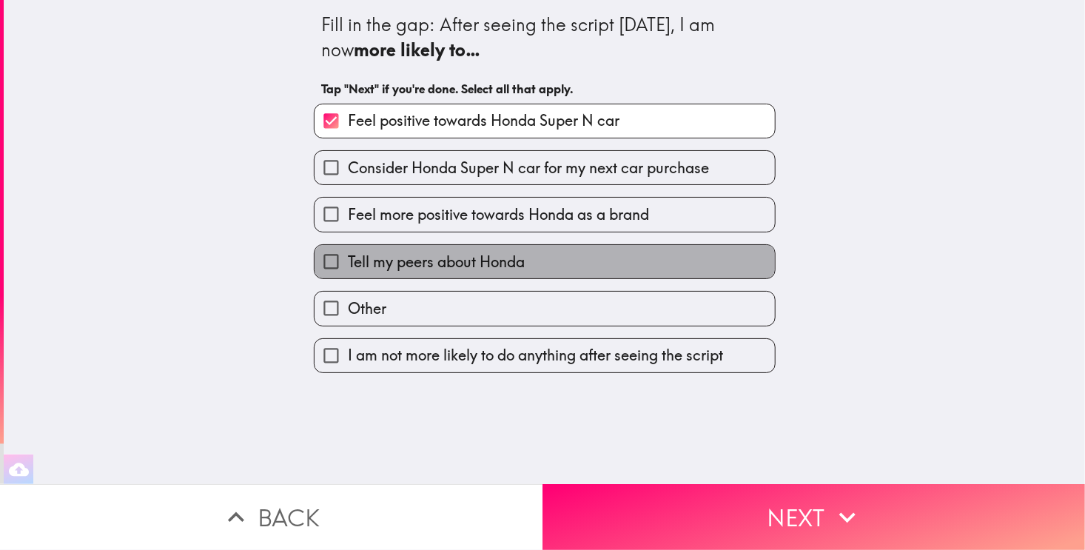
click at [451, 252] on span "Tell my peers about Honda" at bounding box center [436, 262] width 177 height 21
click at [348, 251] on input "Tell my peers about Honda" at bounding box center [331, 261] width 33 height 33
checkbox input "true"
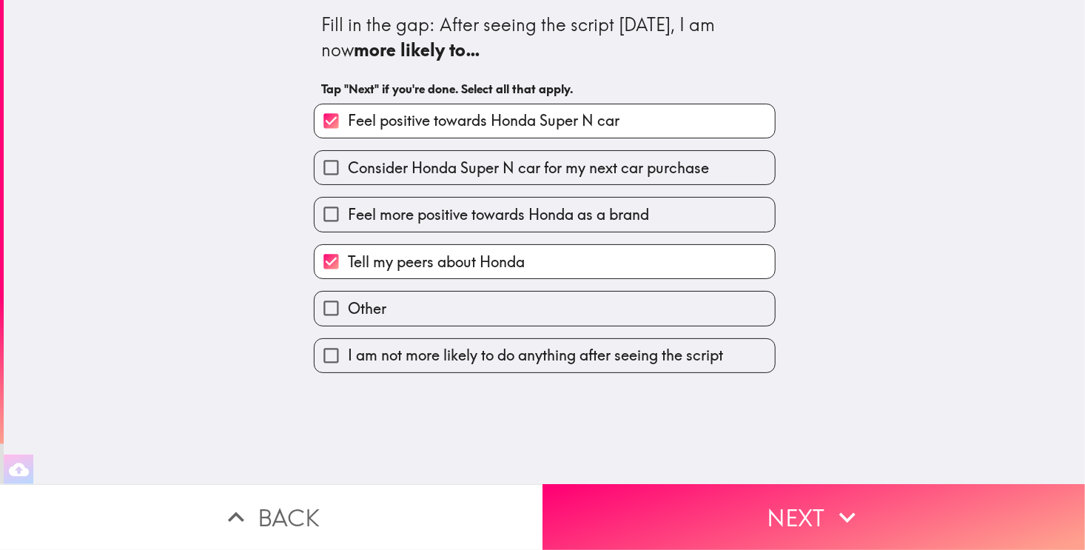
click at [477, 221] on span "Feel more positive towards Honda as a brand" at bounding box center [498, 214] width 301 height 21
click at [348, 221] on input "Feel more positive towards Honda as a brand" at bounding box center [331, 214] width 33 height 33
checkbox input "true"
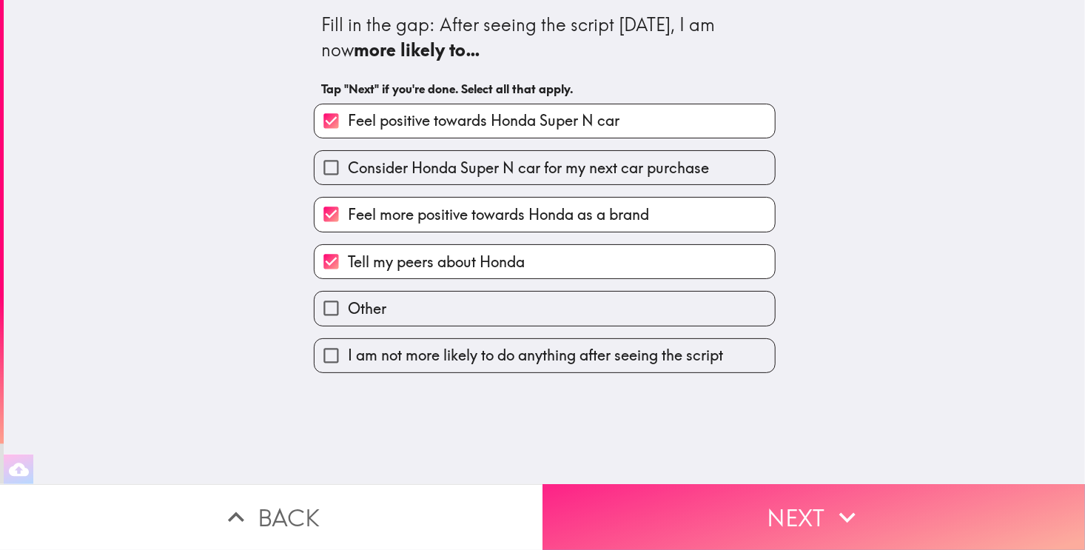
click at [648, 500] on button "Next" at bounding box center [813, 517] width 542 height 66
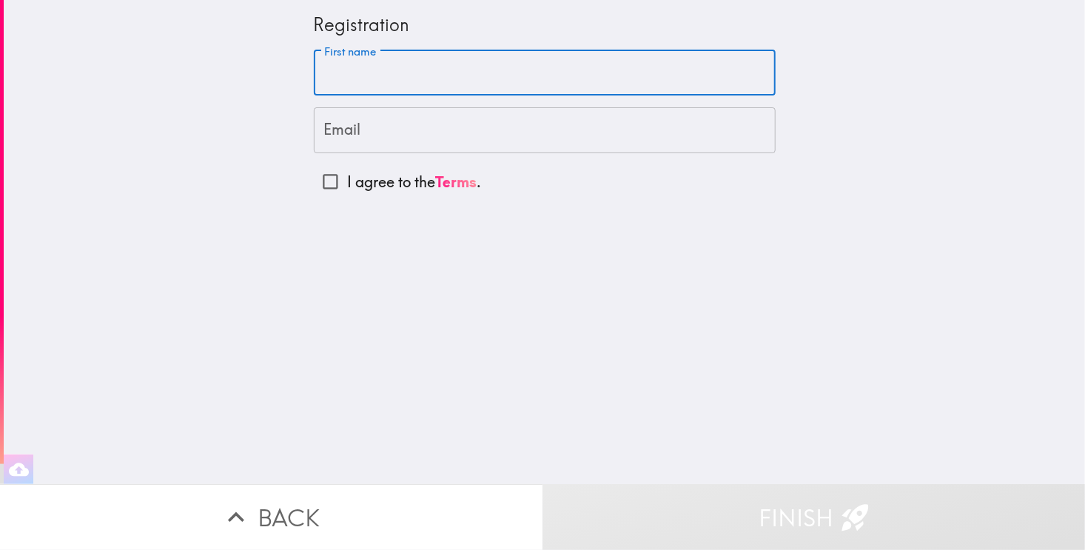
click at [415, 82] on input "First name" at bounding box center [545, 73] width 462 height 46
type input "Mert"
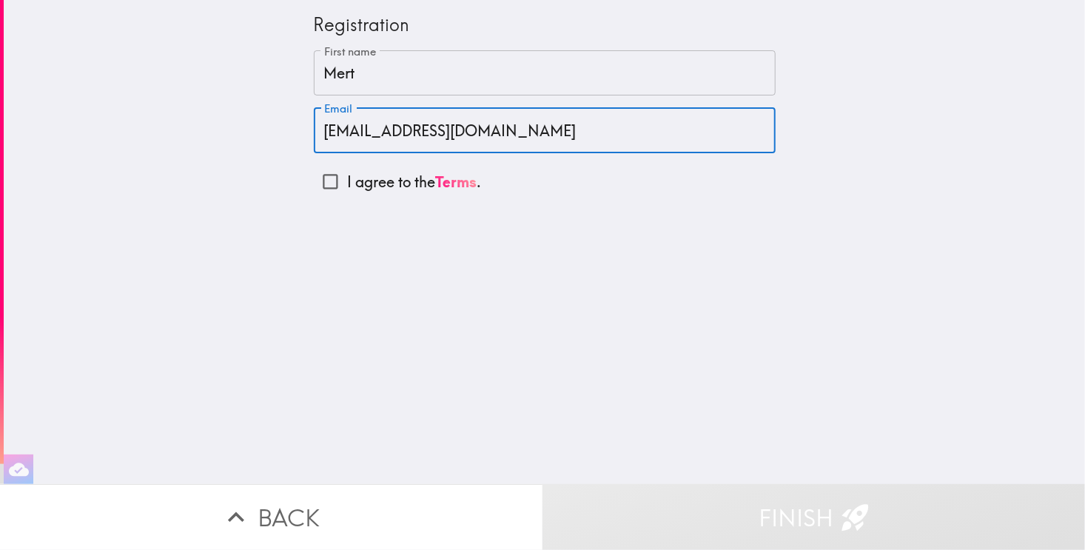
type input "[EMAIL_ADDRESS][DOMAIN_NAME]"
click at [314, 183] on input "I agree to the Terms ." at bounding box center [330, 181] width 33 height 33
checkbox input "true"
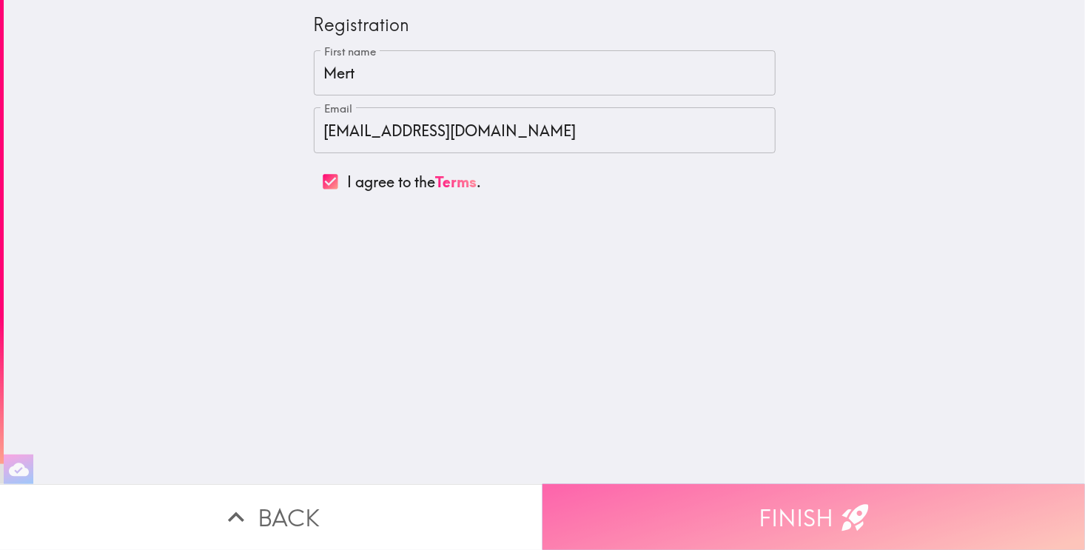
click at [778, 505] on button "Finish" at bounding box center [813, 517] width 542 height 66
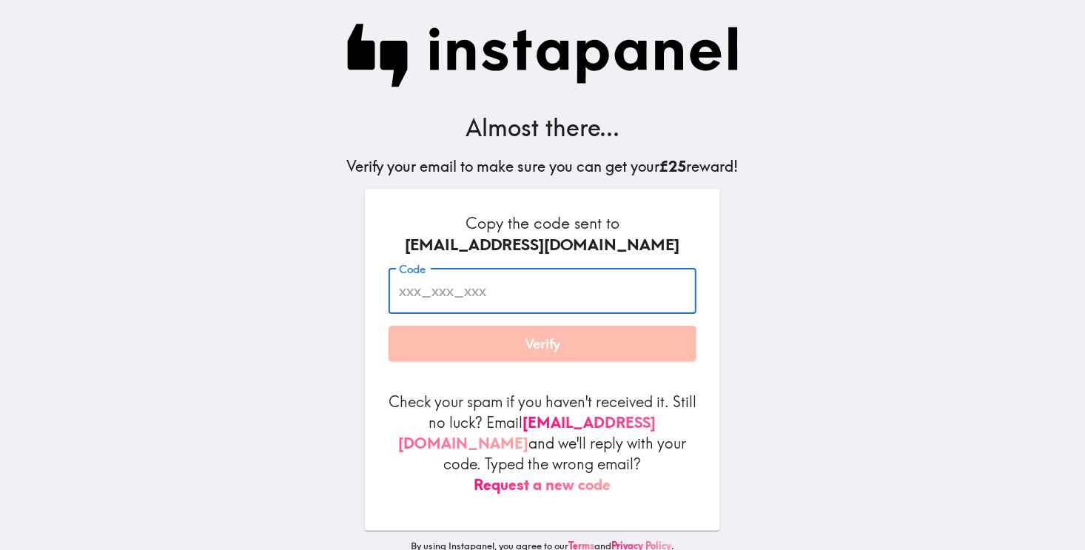
click at [574, 289] on input "Code" at bounding box center [543, 291] width 308 height 46
paste input "Kba_mUa_9MH"
type input "Kba_mUa_9MH"
click at [557, 346] on button "Verify" at bounding box center [543, 344] width 308 height 37
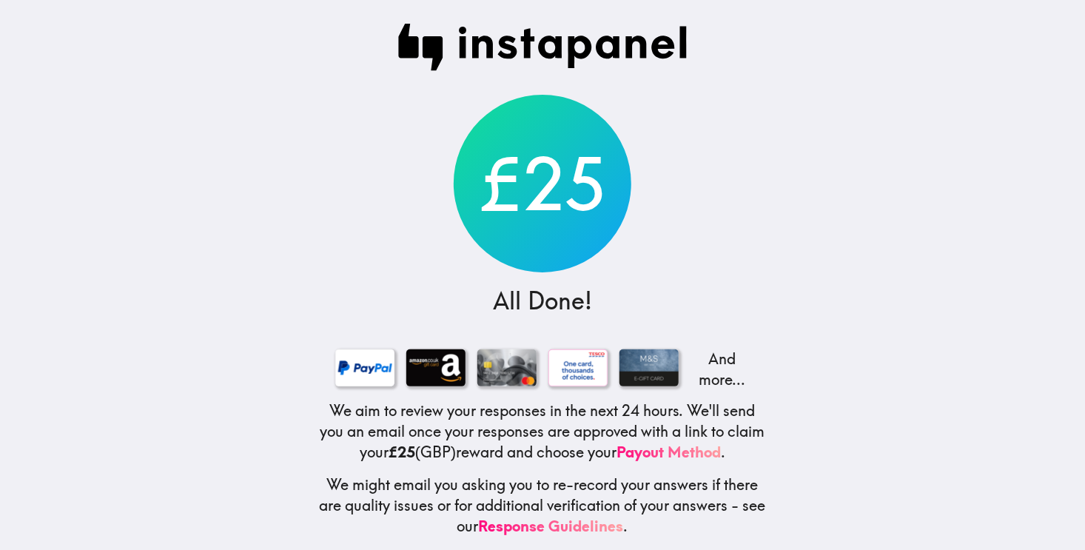
scroll to position [21, 0]
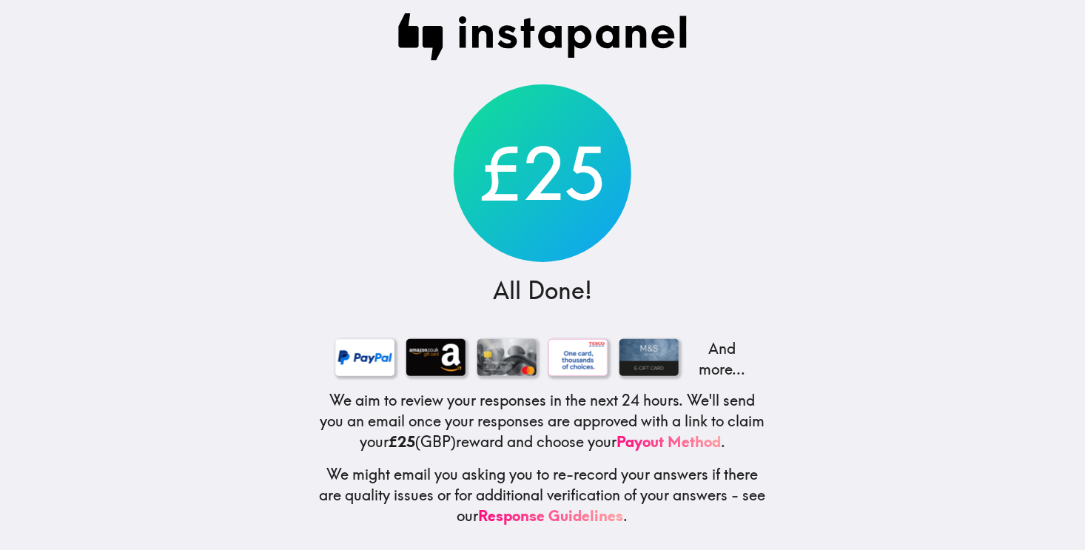
click at [546, 403] on h5 "We aim to review your responses in the next 24 hours. We'll send you an email o…" at bounding box center [542, 421] width 450 height 62
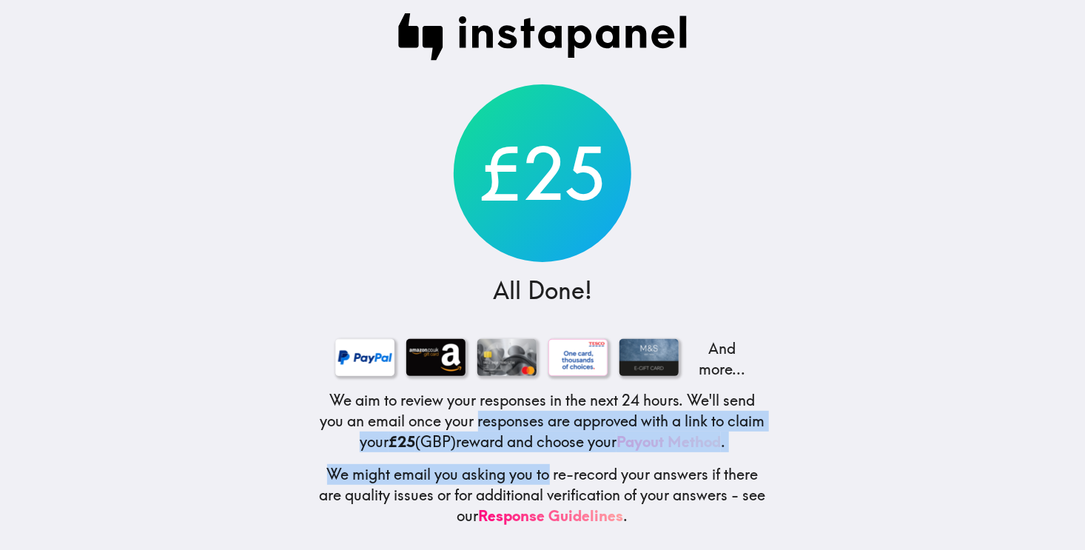
drag, startPoint x: 546, startPoint y: 403, endPoint x: 534, endPoint y: 465, distance: 63.3
click at [534, 465] on div "£25 All Done! And more... We aim to review your responses in the next 24 hours.…" at bounding box center [543, 270] width 474 height 560
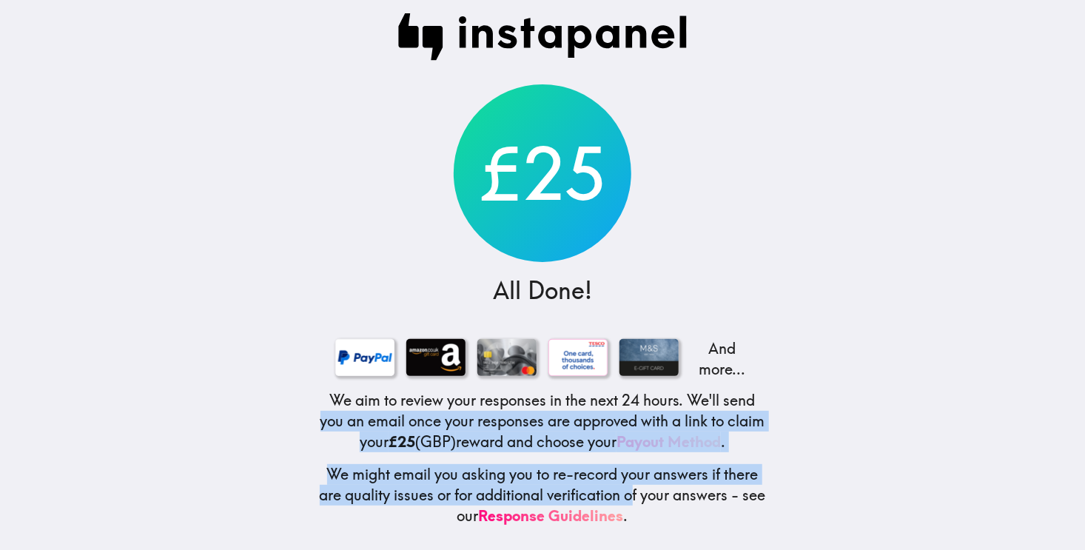
drag, startPoint x: 642, startPoint y: 487, endPoint x: 323, endPoint y: 416, distance: 326.8
click at [323, 416] on div "£25 All Done! And more... We aim to review your responses in the next 24 hours.…" at bounding box center [543, 270] width 474 height 560
